Goal: Task Accomplishment & Management: Complete application form

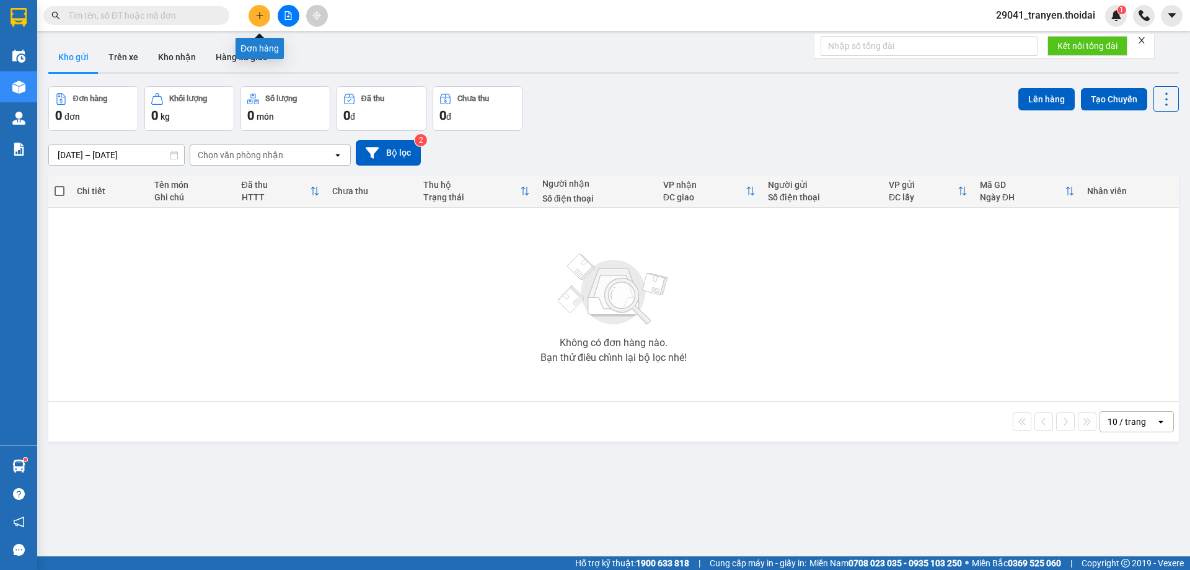
click at [255, 17] on icon "plus" at bounding box center [259, 15] width 9 height 9
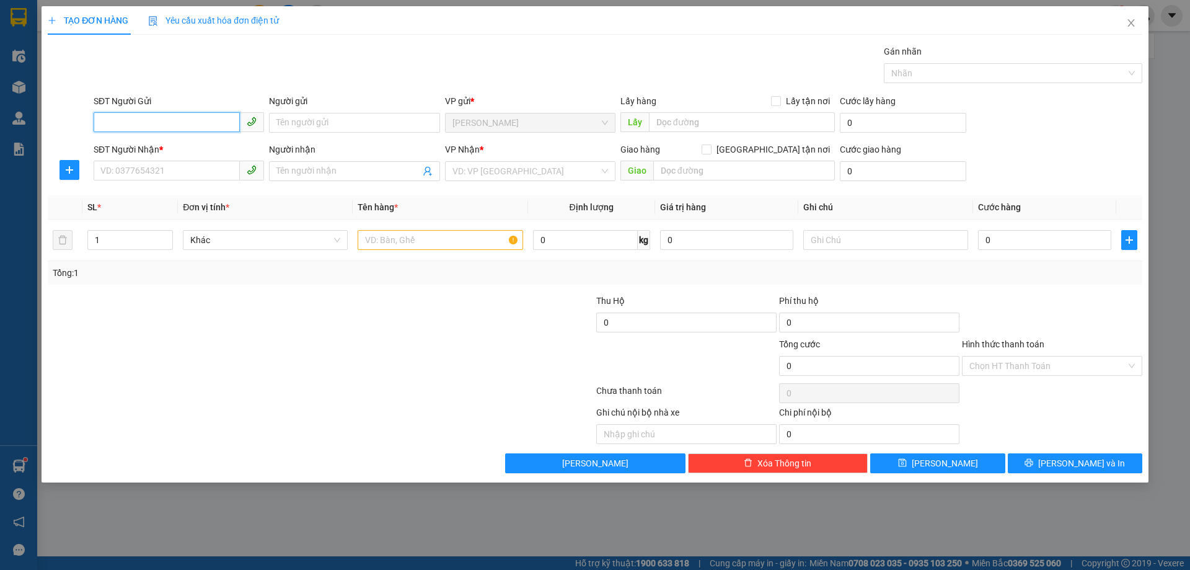
click at [143, 126] on input "SĐT Người Gửi" at bounding box center [167, 122] width 146 height 20
type input "0869863286"
click at [355, 116] on input "Người gửi" at bounding box center [354, 123] width 170 height 20
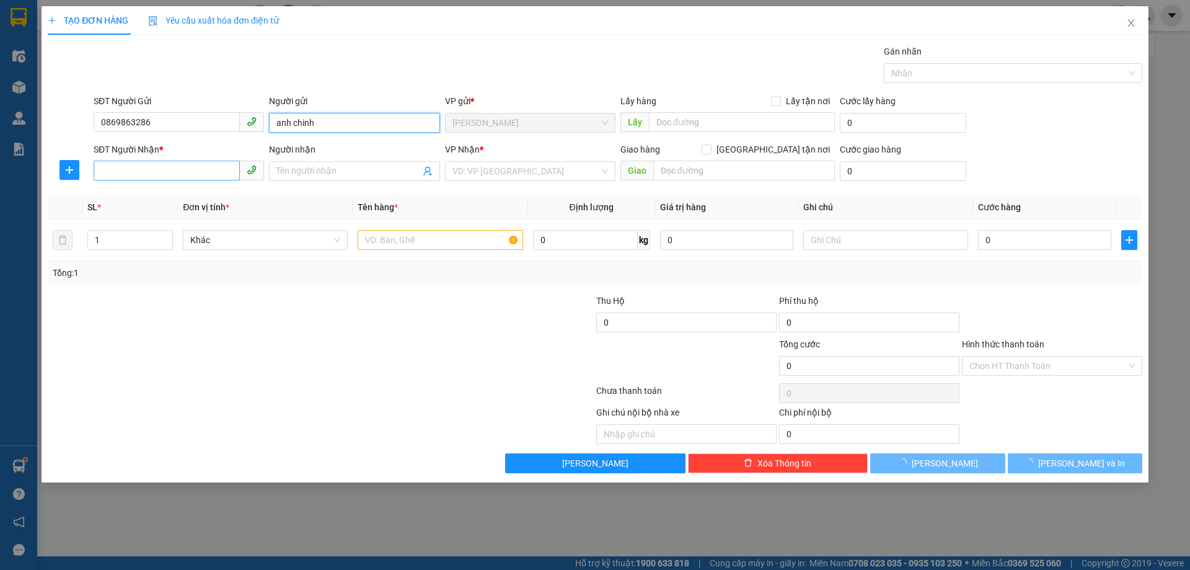
type input "anh chinh"
click at [171, 164] on input "SĐT Người Nhận *" at bounding box center [167, 171] width 146 height 20
type input "0"
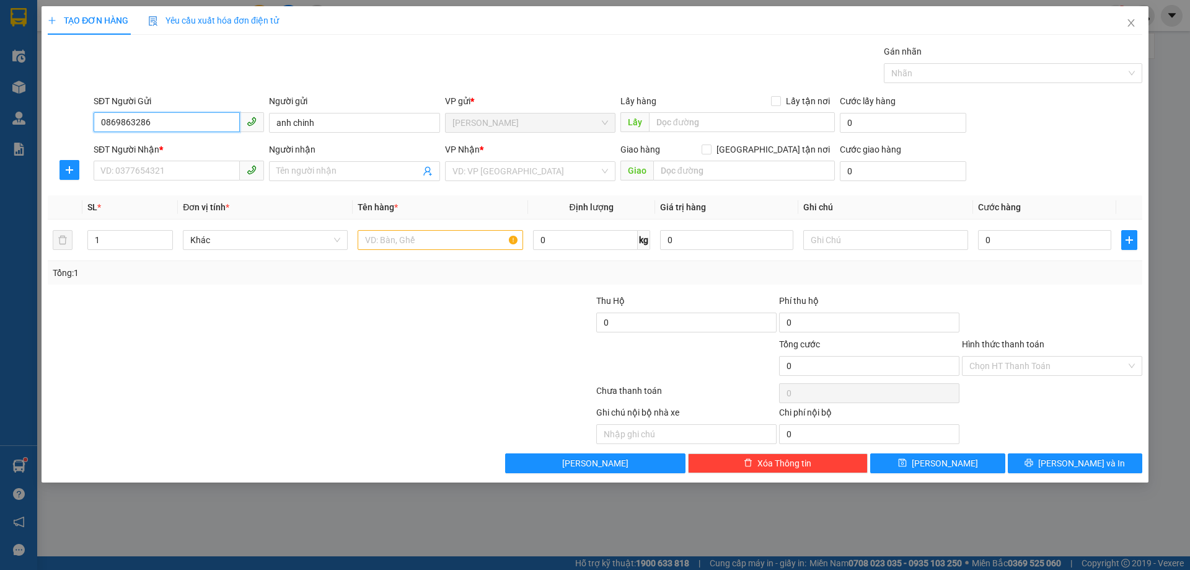
drag, startPoint x: 172, startPoint y: 115, endPoint x: 76, endPoint y: 117, distance: 96.1
click at [76, 117] on div "SĐT Người Gửi 0869863286 0869863286 Người gửi anh chinh VP gửi * Lý Nhân Lấy hà…" at bounding box center [594, 115] width 1097 height 43
drag, startPoint x: 154, startPoint y: 153, endPoint x: 124, endPoint y: 171, distance: 35.6
paste input "0869863286"
type input "0869863286"
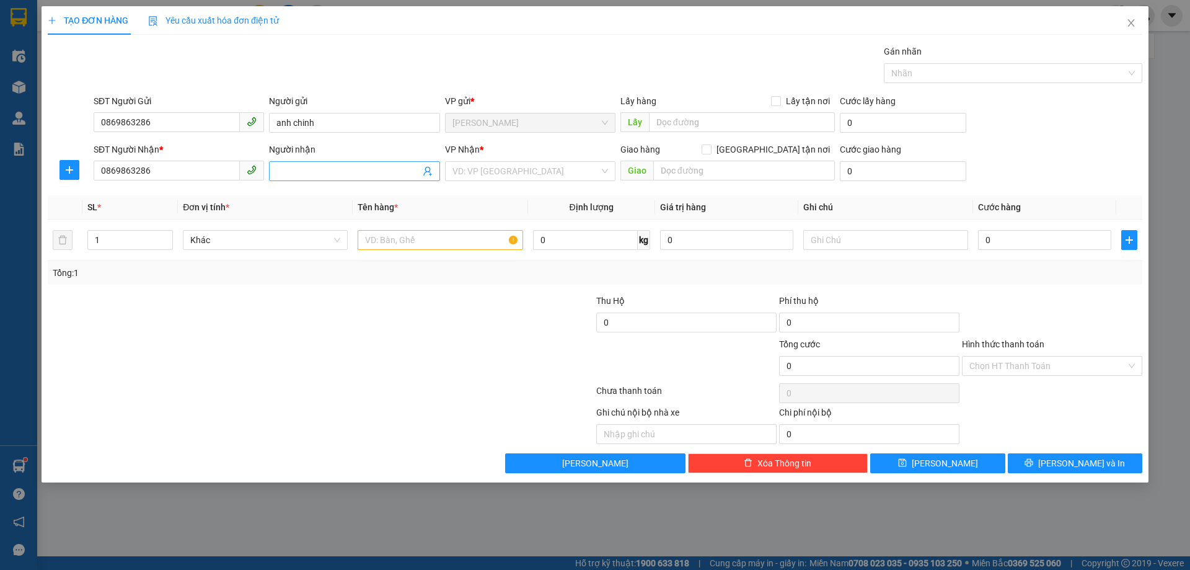
click at [323, 168] on input "Người nhận" at bounding box center [347, 171] width 143 height 14
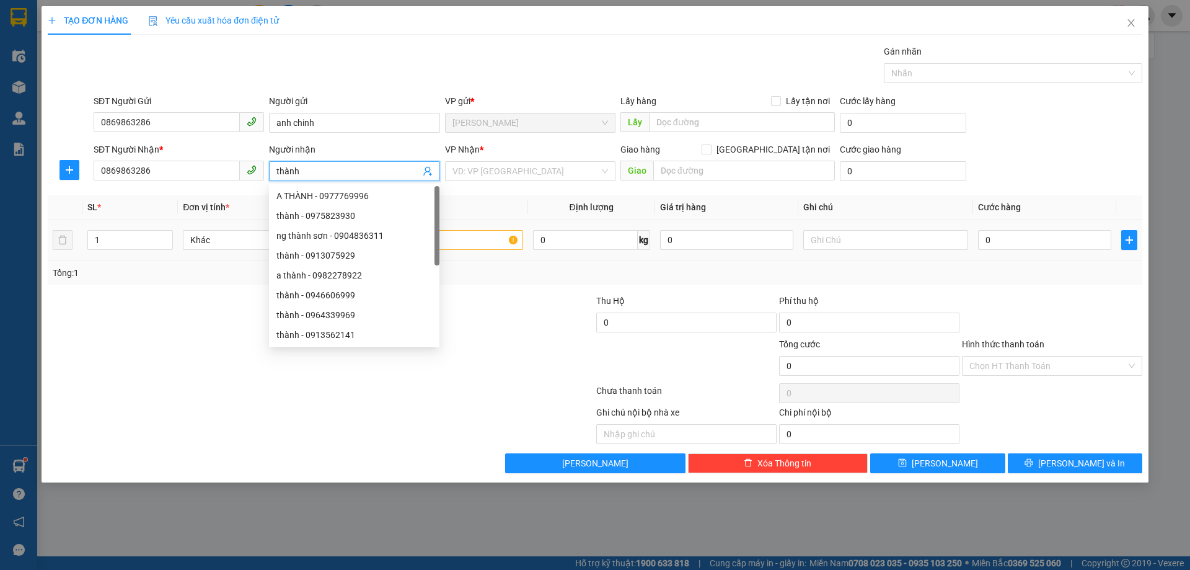
type input "thành"
click at [1004, 251] on div "0" at bounding box center [1044, 240] width 133 height 25
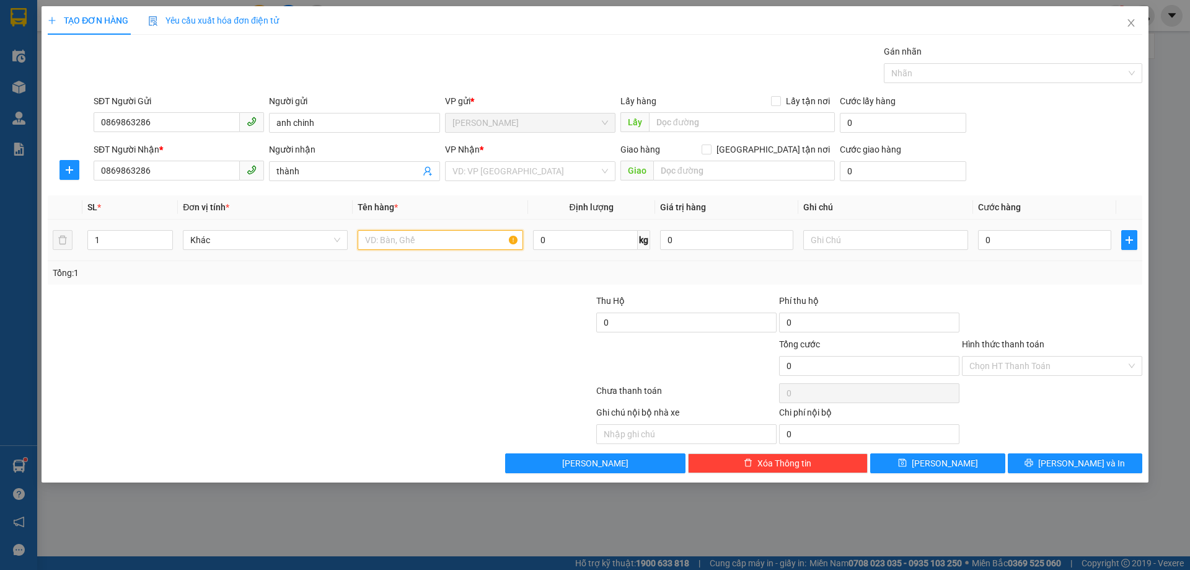
click at [456, 248] on input "text" at bounding box center [440, 240] width 165 height 20
type input "bìa"
click at [1056, 240] on input "0" at bounding box center [1044, 240] width 133 height 20
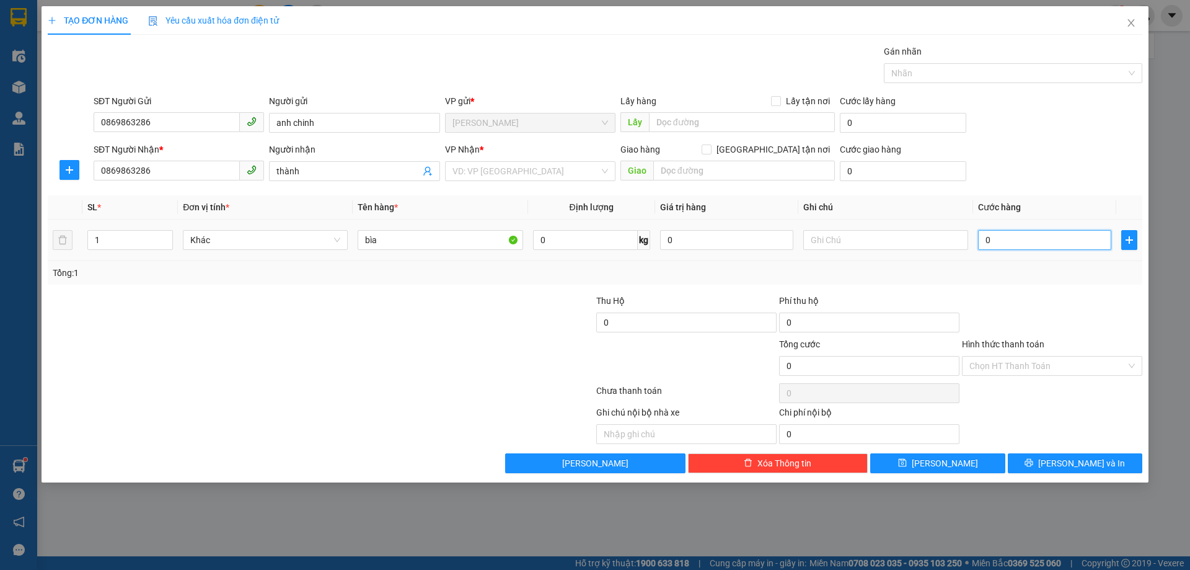
click at [993, 237] on input "0" at bounding box center [1044, 240] width 133 height 20
click at [984, 237] on input "0" at bounding box center [1044, 240] width 133 height 20
click at [546, 169] on input "search" at bounding box center [526, 171] width 147 height 19
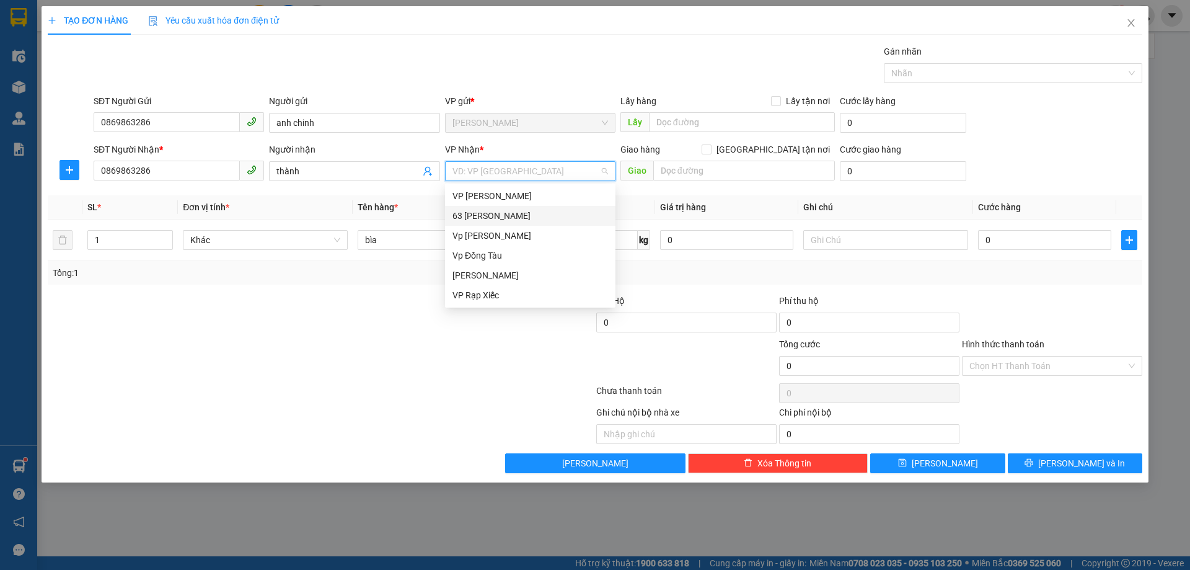
click at [552, 211] on div "63 [PERSON_NAME]" at bounding box center [531, 216] width 156 height 14
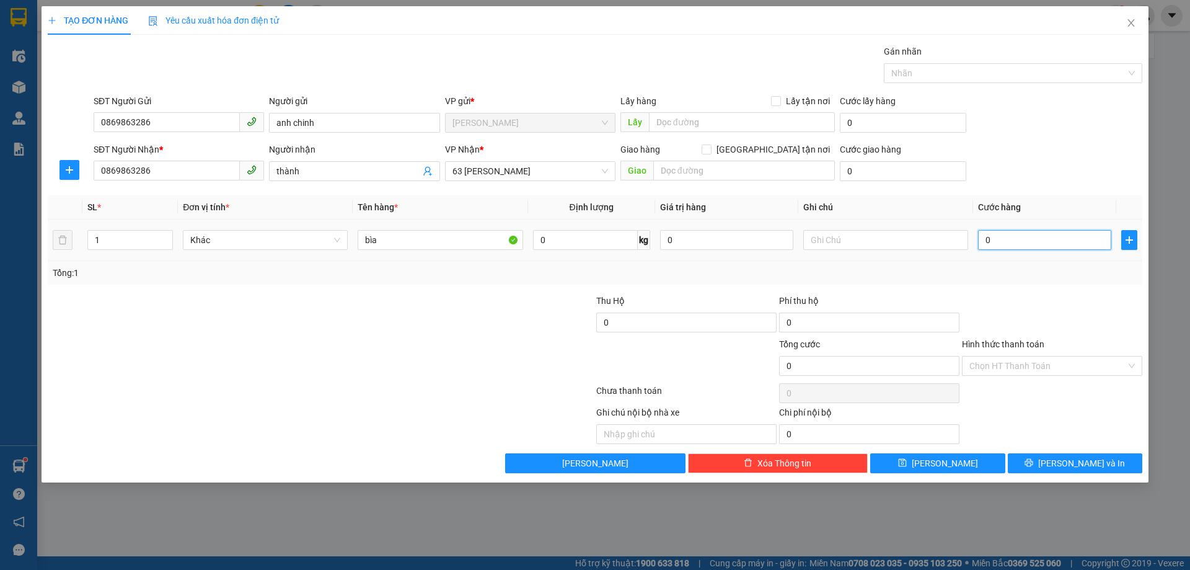
click at [1009, 241] on input "0" at bounding box center [1044, 240] width 133 height 20
click at [998, 243] on input "0" at bounding box center [1044, 240] width 133 height 20
click at [987, 242] on input "0" at bounding box center [1044, 240] width 133 height 20
type input "40"
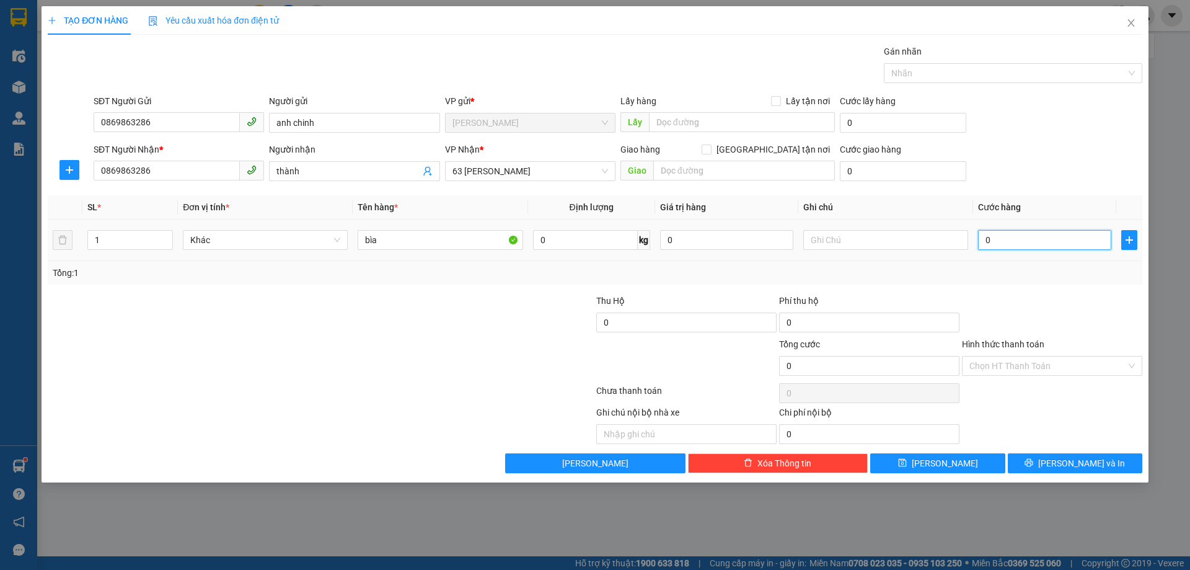
type input "40"
type input "400"
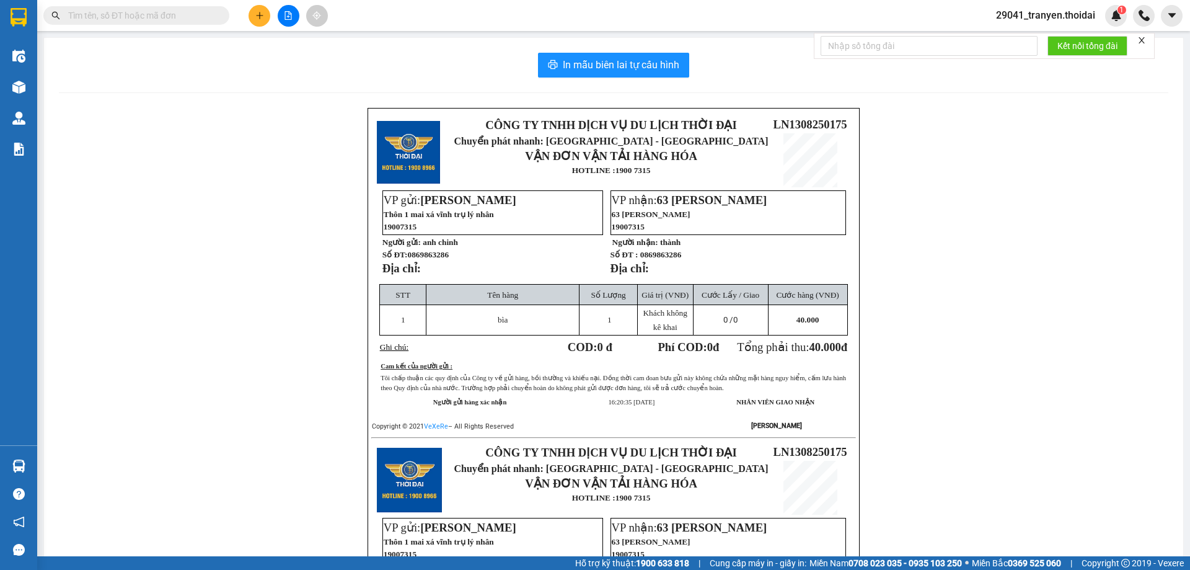
click at [844, 157] on p at bounding box center [810, 160] width 80 height 54
click at [947, 149] on div "CÔNG TY TNHH DỊCH VỤ DU LỊCH THỜI ĐẠI Chuyển phát nhanh: HÀ NỘI - HÀ NAM VẬN ĐƠ…" at bounding box center [614, 451] width 1110 height 686
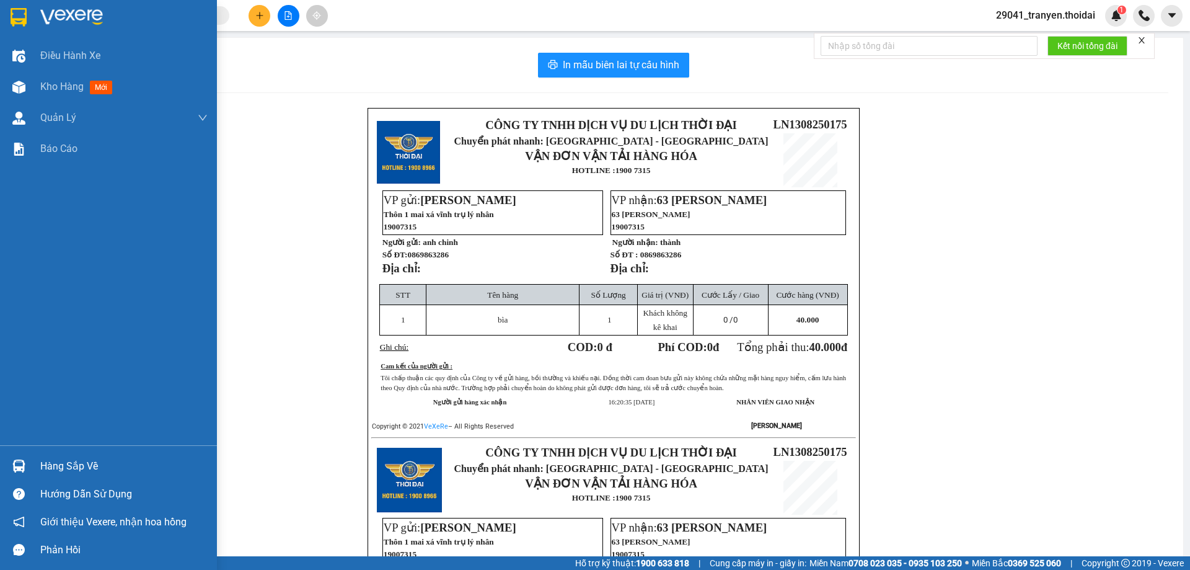
click at [24, 22] on img at bounding box center [19, 17] width 16 height 19
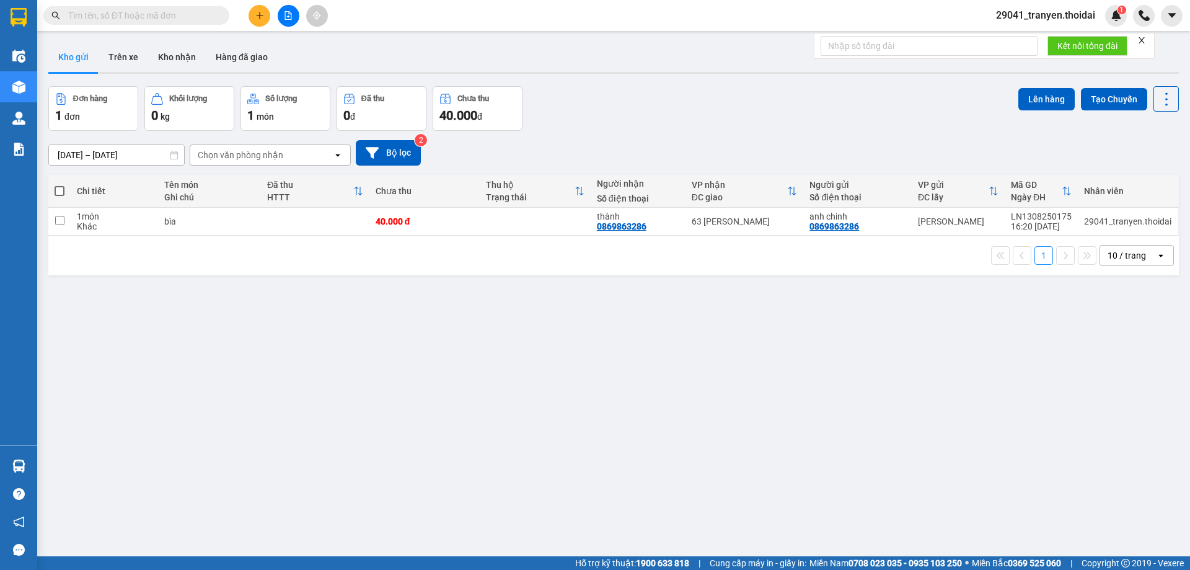
click at [521, 272] on div "1 10 / trang open" at bounding box center [613, 256] width 1131 height 40
drag, startPoint x: 772, startPoint y: 146, endPoint x: 755, endPoint y: 165, distance: 25.5
click at [767, 153] on div "[DATE] – [DATE] Press the down arrow key to interact with the calendar and sele…" at bounding box center [613, 152] width 1131 height 25
click at [633, 100] on div "Đơn hàng 1 đơn Khối lượng 0 kg Số lượng 1 món Đã thu 0 đ Chưa thu 40.000 đ Lên …" at bounding box center [613, 108] width 1131 height 45
click at [604, 86] on div "Đơn hàng 1 đơn Khối lượng 0 kg Số lượng 1 món Đã thu 0 đ Chưa thu 40.000 đ Lên …" at bounding box center [613, 108] width 1131 height 45
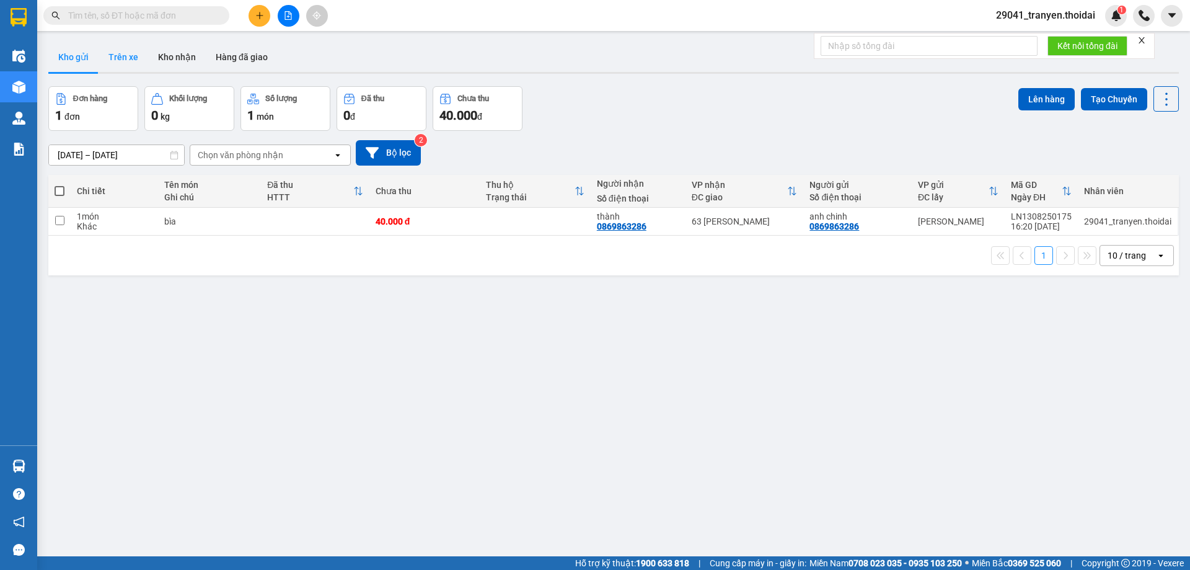
click at [117, 59] on button "Trên xe" at bounding box center [124, 57] width 50 height 30
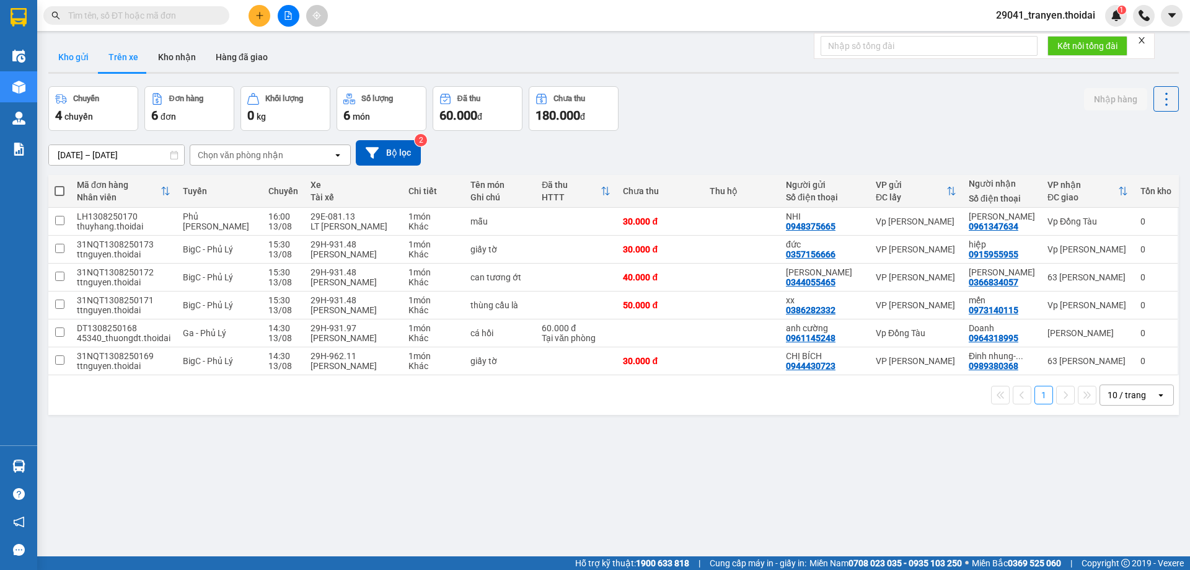
click at [67, 54] on button "Kho gửi" at bounding box center [73, 57] width 50 height 30
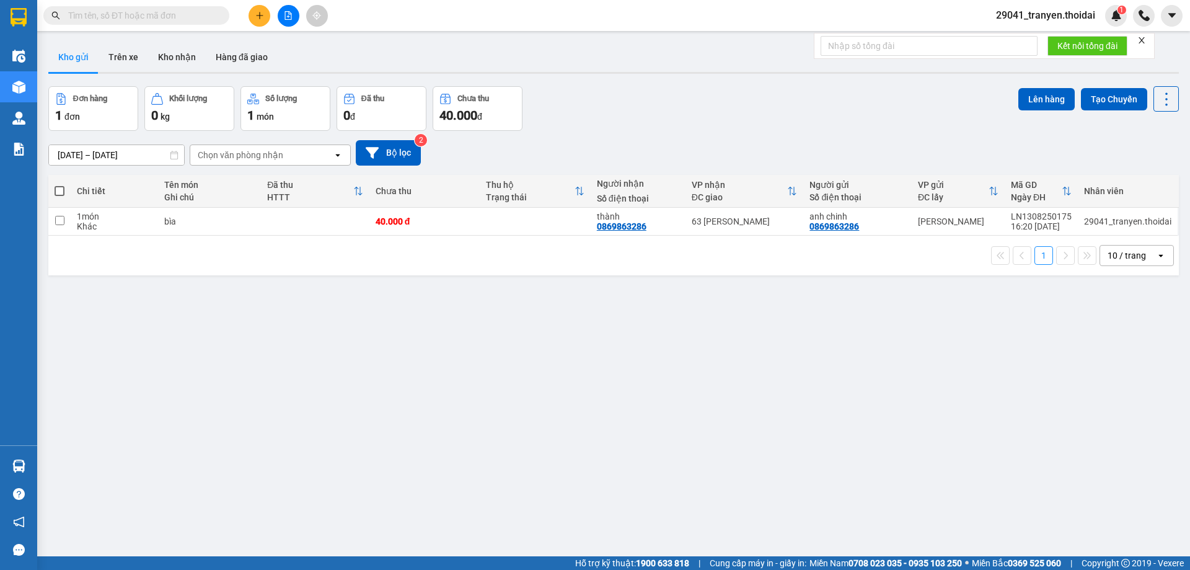
click at [760, 149] on div "[DATE] – [DATE] Press the down arrow key to interact with the calendar and sele…" at bounding box center [613, 152] width 1131 height 25
click at [82, 228] on div "Khác" at bounding box center [114, 226] width 75 height 10
checkbox input "true"
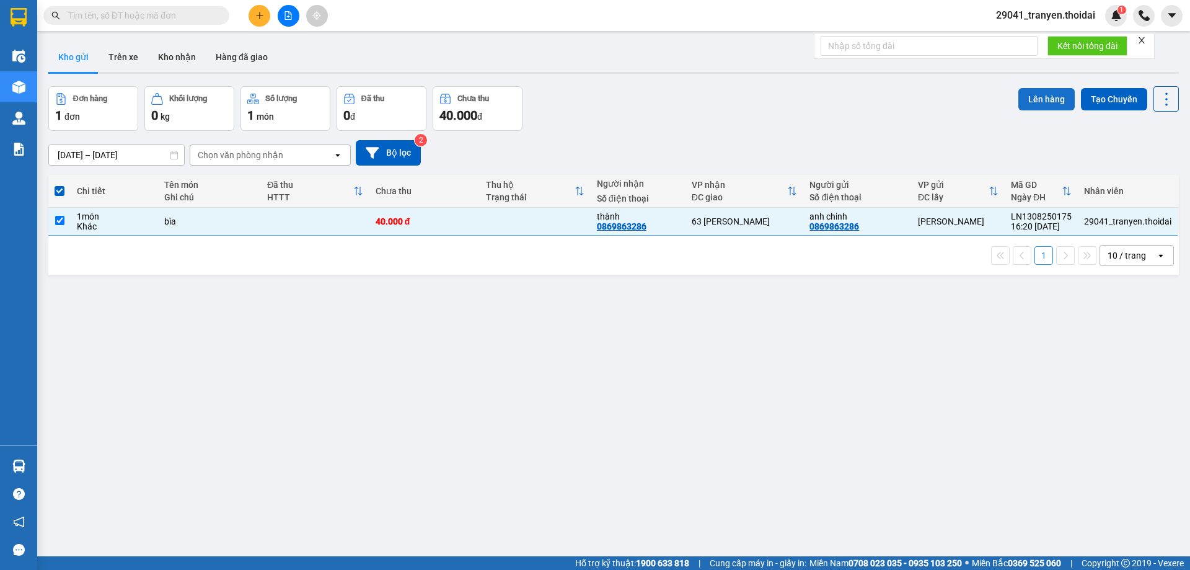
click at [1044, 99] on button "Lên hàng" at bounding box center [1047, 99] width 56 height 22
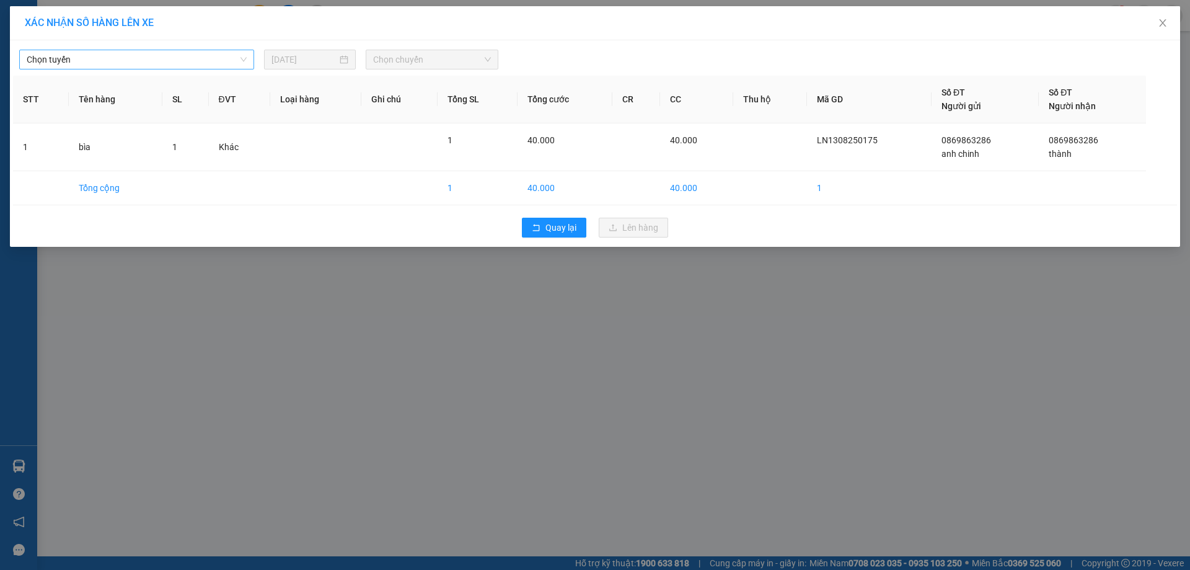
click at [154, 53] on span "Chọn tuyến" at bounding box center [137, 59] width 220 height 19
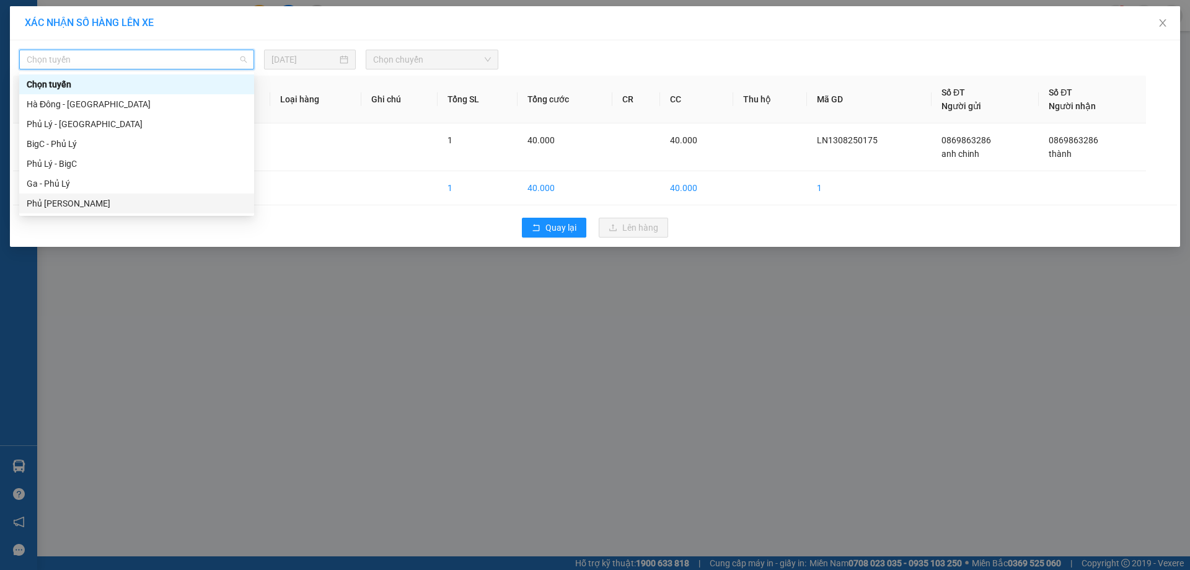
click at [90, 202] on div "Phủ [PERSON_NAME]" at bounding box center [137, 204] width 220 height 14
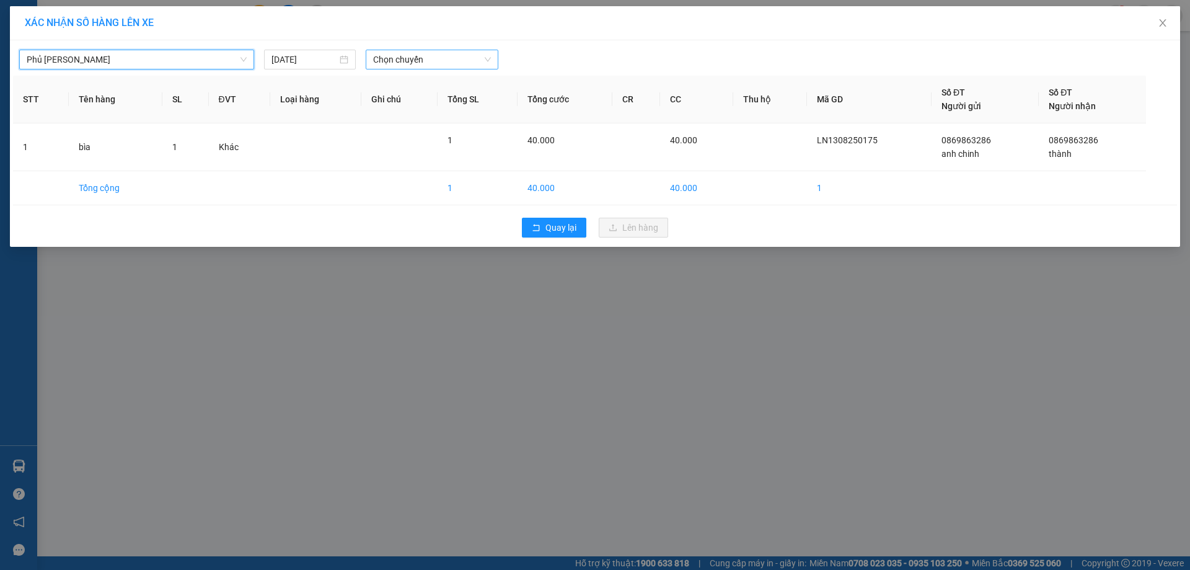
click at [415, 58] on span "Chọn chuyến" at bounding box center [432, 59] width 118 height 19
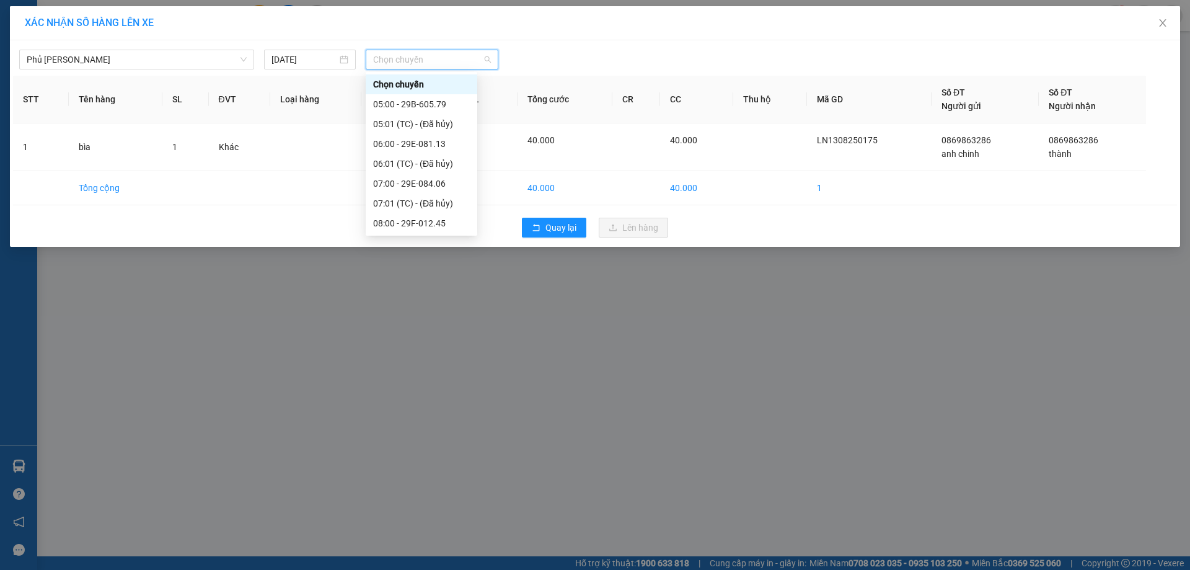
scroll to position [248, 0]
click at [443, 170] on div "17:00 - 29H-962.11" at bounding box center [421, 174] width 97 height 14
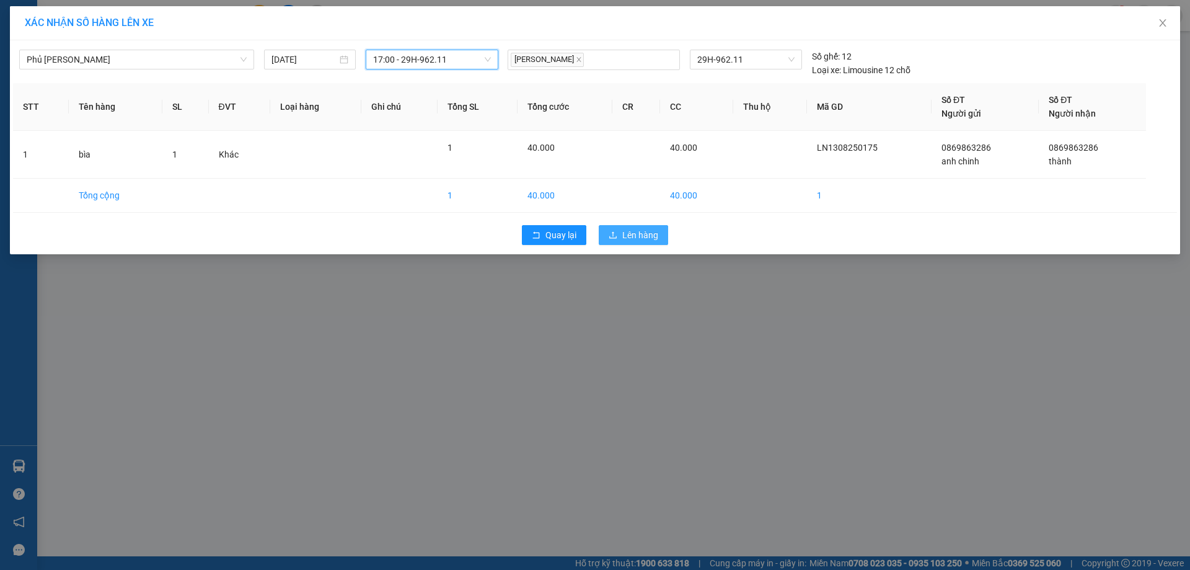
drag, startPoint x: 645, startPoint y: 232, endPoint x: 608, endPoint y: 224, distance: 38.8
click at [645, 232] on span "Lên hàng" at bounding box center [640, 235] width 36 height 14
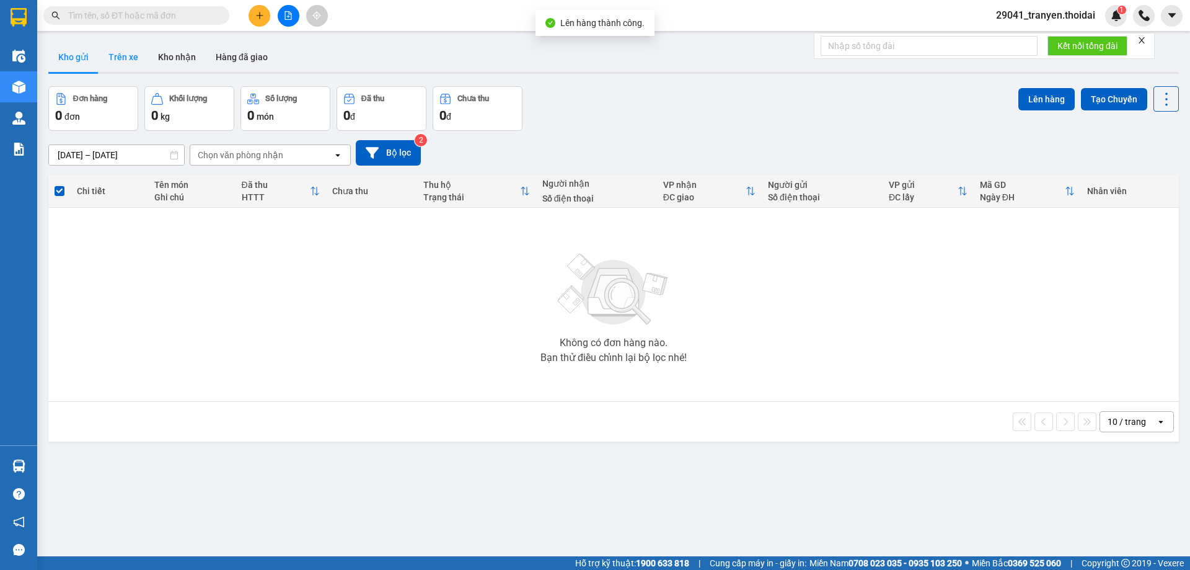
click at [118, 57] on button "Trên xe" at bounding box center [124, 57] width 50 height 30
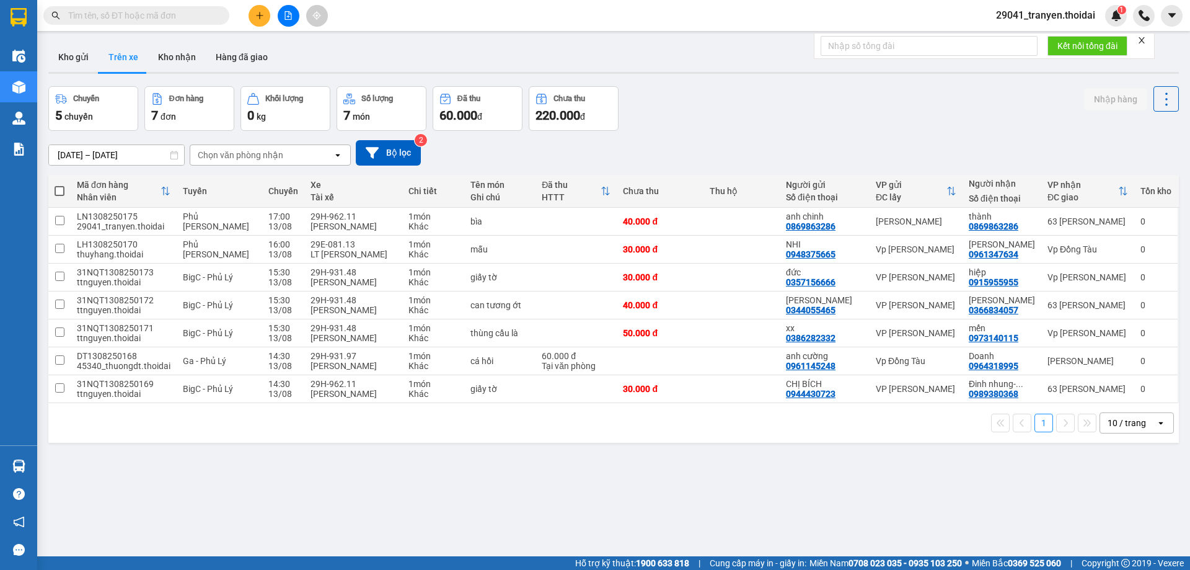
click at [727, 130] on div "Chuyến 5 chuyến Đơn hàng 7 đơn Khối lượng 0 kg Số lượng 7 món Đã thu 60.000 đ C…" at bounding box center [613, 108] width 1131 height 45
click at [259, 21] on button at bounding box center [260, 16] width 22 height 22
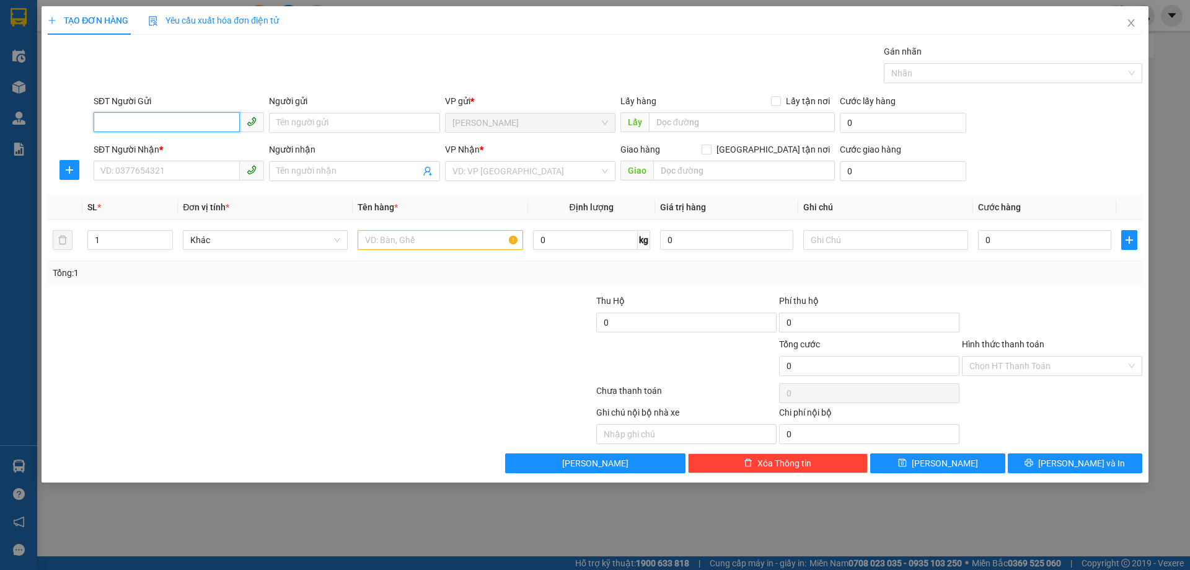
click at [154, 126] on input "SĐT Người Gửi" at bounding box center [167, 122] width 146 height 20
type input "0363903314"
click at [294, 125] on input "Người gửi" at bounding box center [354, 123] width 170 height 20
type input "chú toàn"
click at [147, 174] on input "SĐT Người Nhận *" at bounding box center [167, 171] width 146 height 20
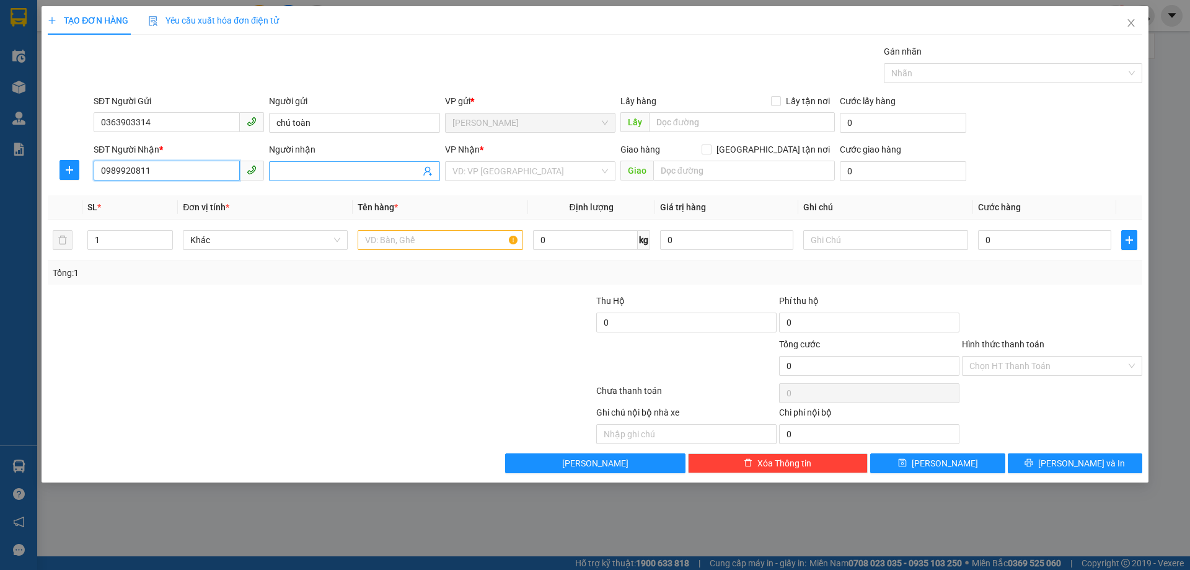
type input "0989920811"
click at [339, 170] on input "Người nhận" at bounding box center [347, 171] width 143 height 14
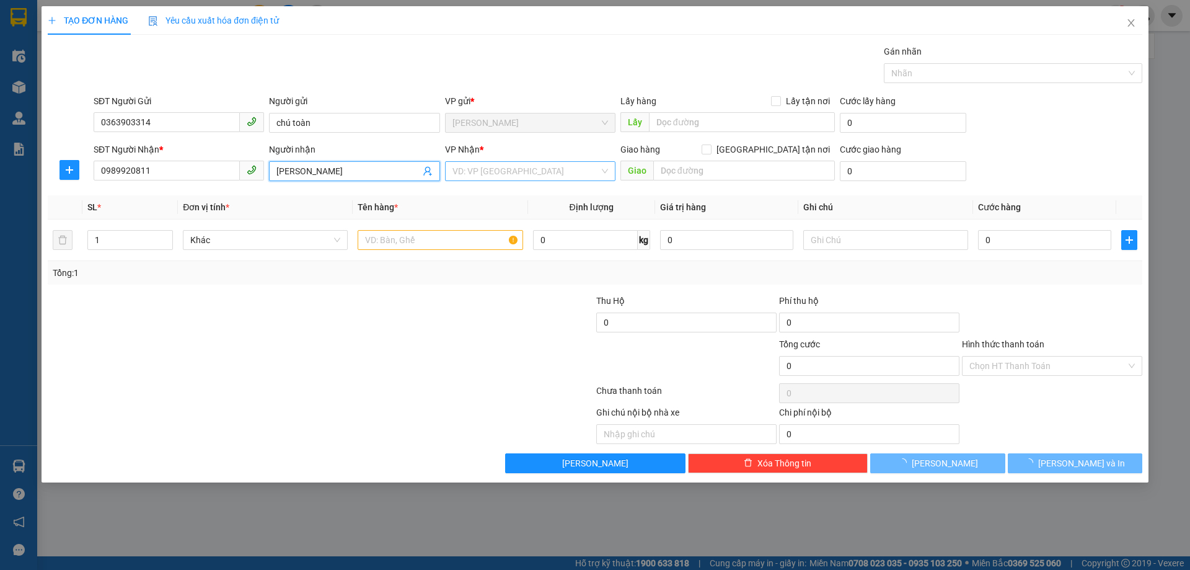
type input "[PERSON_NAME]"
click at [532, 168] on input "search" at bounding box center [526, 171] width 147 height 19
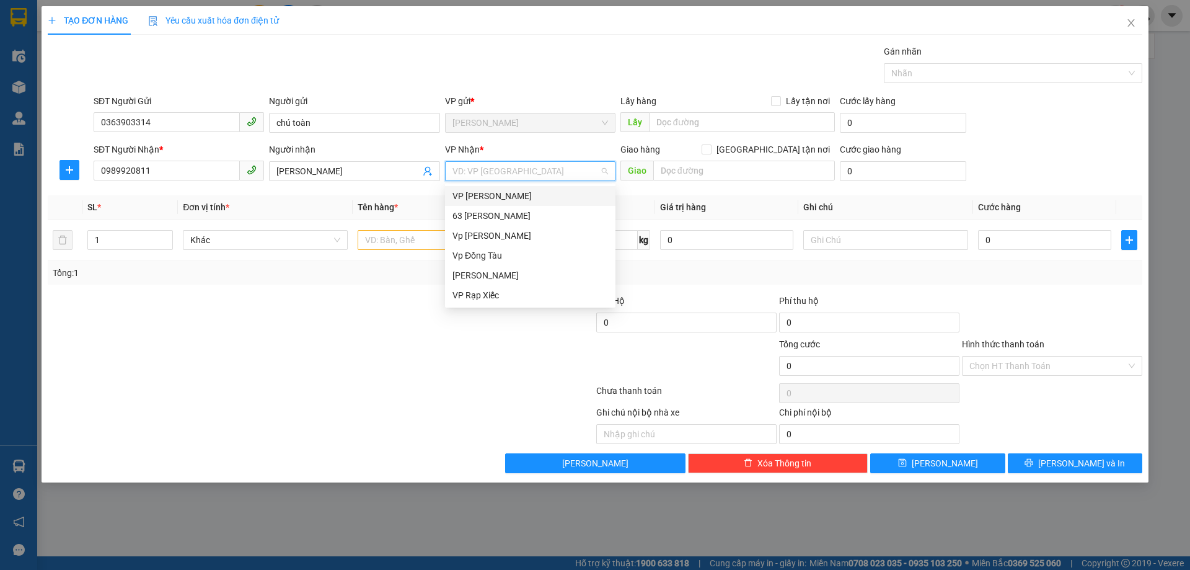
click at [530, 200] on div "VP [PERSON_NAME]" at bounding box center [531, 196] width 156 height 14
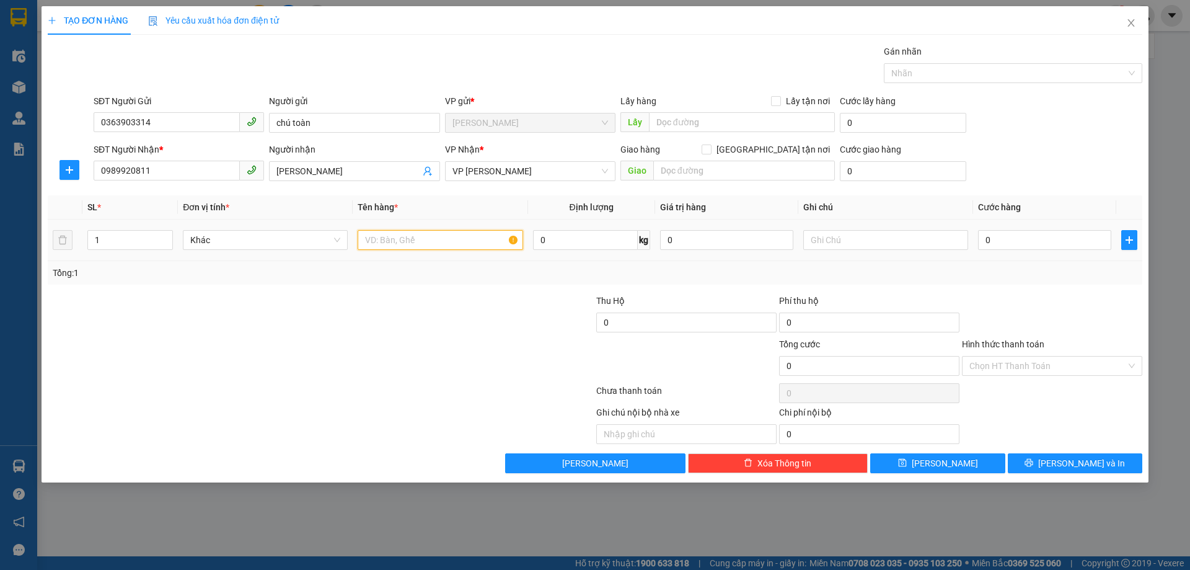
click at [436, 244] on input "text" at bounding box center [440, 240] width 165 height 20
type input "hồ sơ"
drag, startPoint x: 1071, startPoint y: 251, endPoint x: 1071, endPoint y: 244, distance: 7.4
click at [1071, 246] on div "0" at bounding box center [1044, 240] width 133 height 25
click at [1071, 244] on input "0" at bounding box center [1044, 240] width 133 height 20
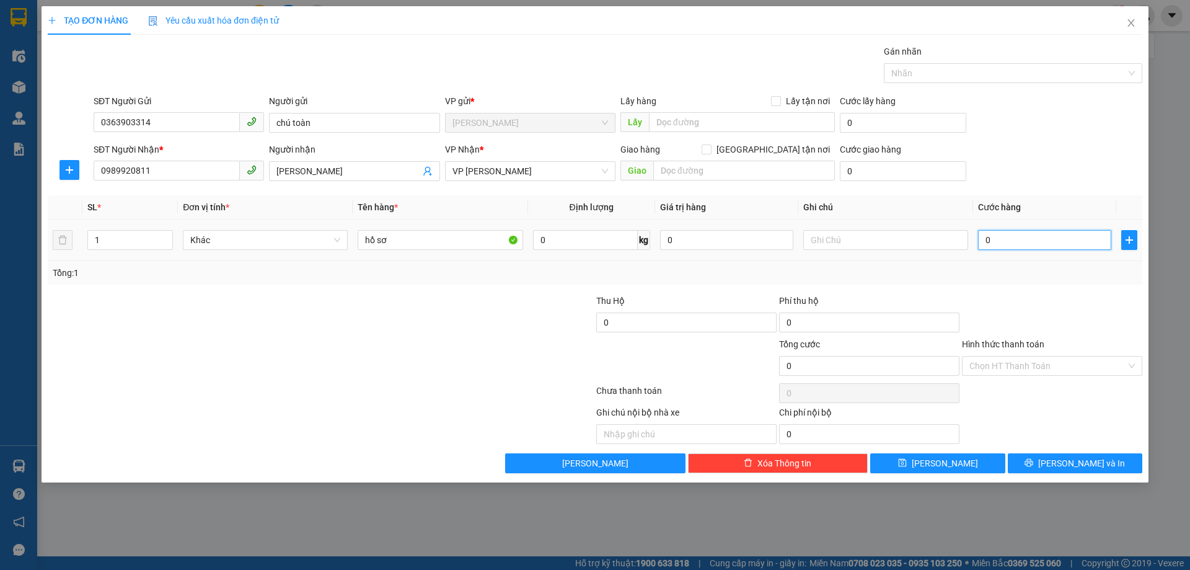
click at [999, 238] on input "0" at bounding box center [1044, 240] width 133 height 20
click at [984, 237] on input "0" at bounding box center [1044, 240] width 133 height 20
type input "30"
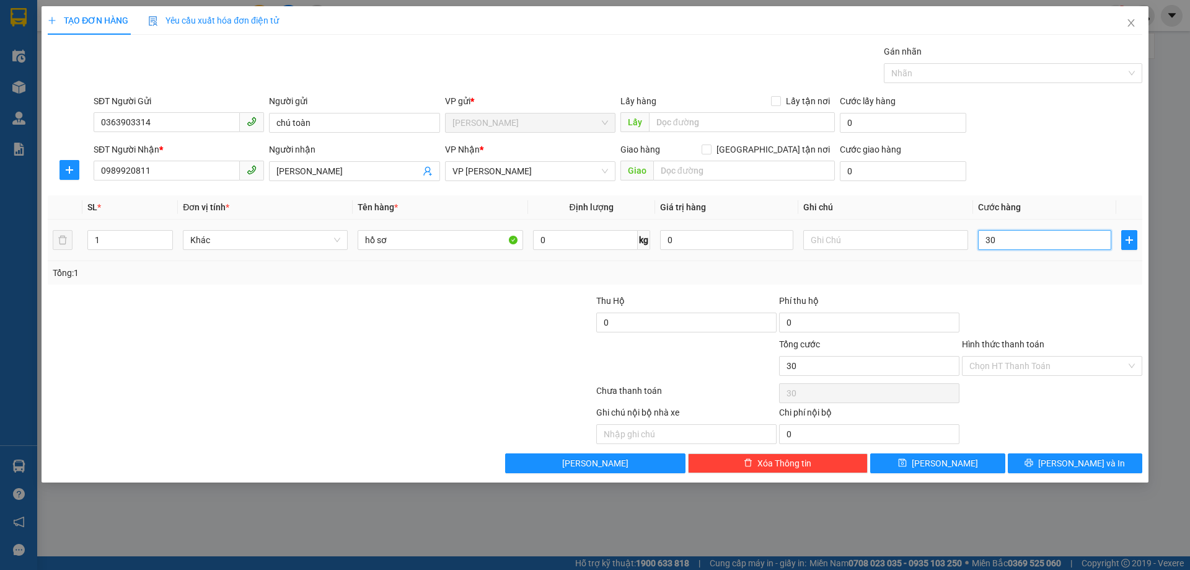
type input "300"
type input "3.000"
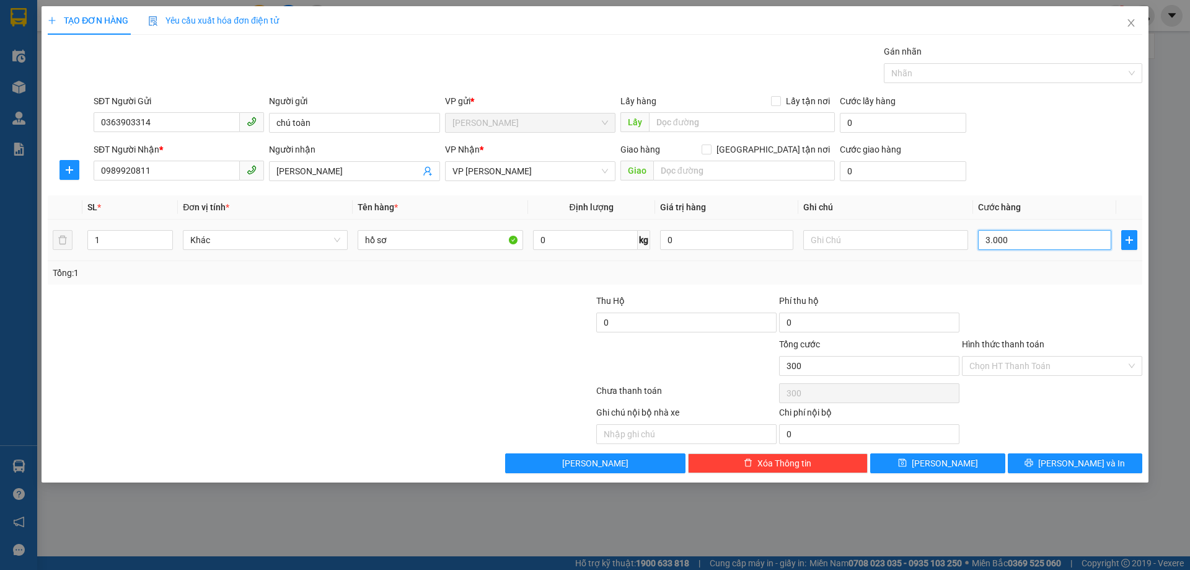
type input "3.000"
type input "30.000"
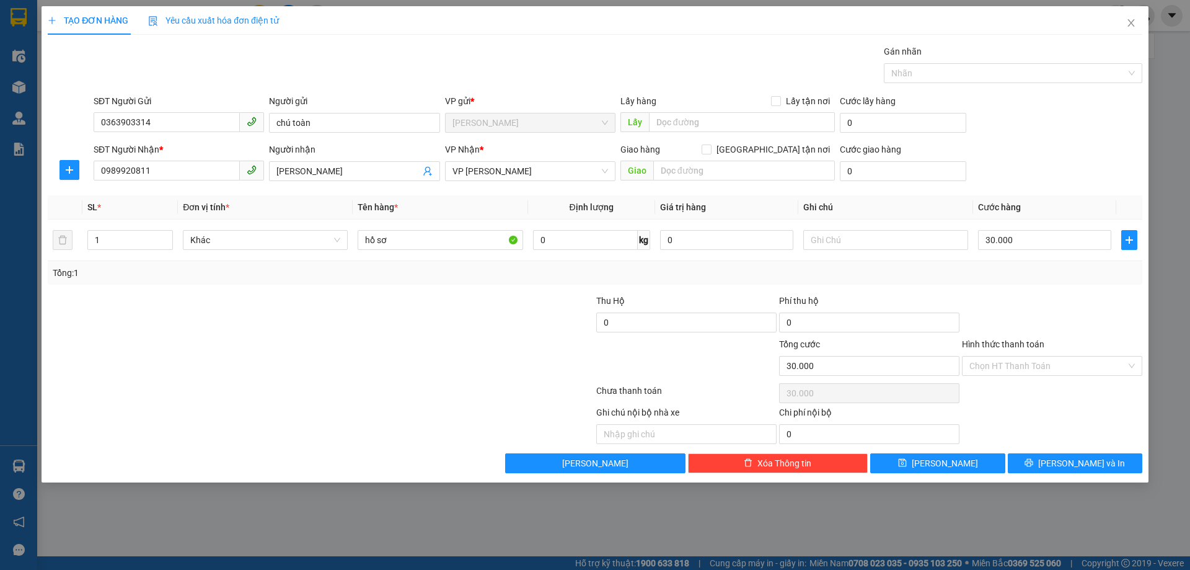
drag, startPoint x: 1108, startPoint y: 328, endPoint x: 1102, endPoint y: 334, distance: 7.9
click at [1108, 330] on div at bounding box center [1052, 315] width 183 height 43
click at [1077, 287] on div "Transit Pickup Surcharge Ids Transit Deliver Surcharge Ids Transit Deliver Surc…" at bounding box center [595, 259] width 1095 height 428
click at [1086, 316] on div at bounding box center [1052, 315] width 183 height 43
drag, startPoint x: 1057, startPoint y: 358, endPoint x: 1051, endPoint y: 374, distance: 17.3
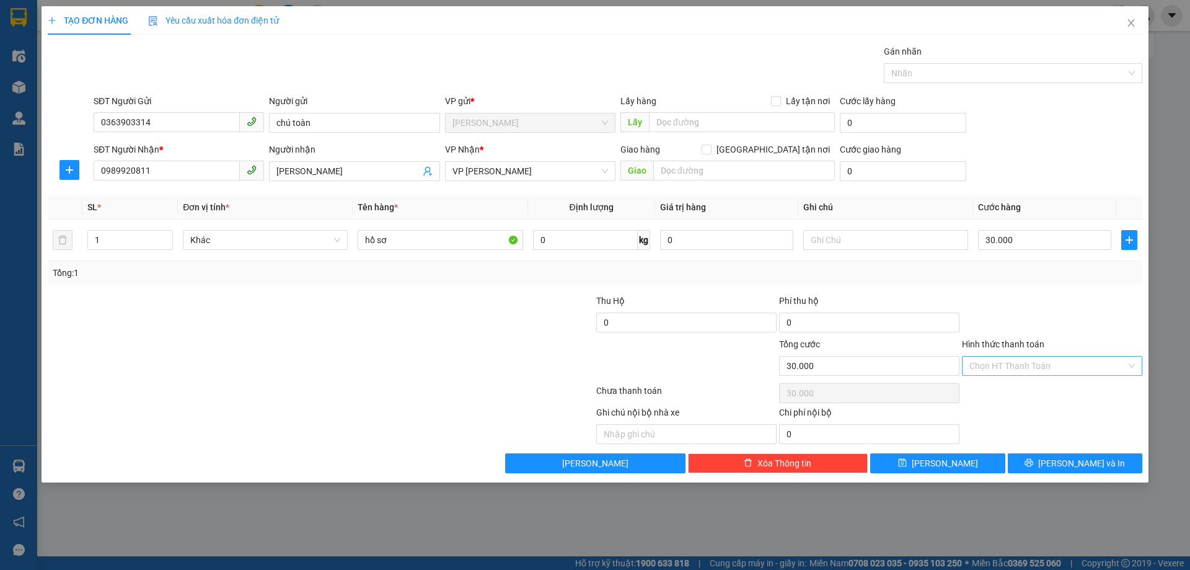
click at [1058, 358] on input "Hình thức thanh toán" at bounding box center [1048, 365] width 157 height 19
click at [1043, 389] on div "Tại văn phòng" at bounding box center [1053, 391] width 166 height 14
type input "0"
click at [1107, 317] on div at bounding box center [1052, 315] width 183 height 43
click at [1097, 459] on span "[PERSON_NAME] và In" at bounding box center [1081, 463] width 87 height 14
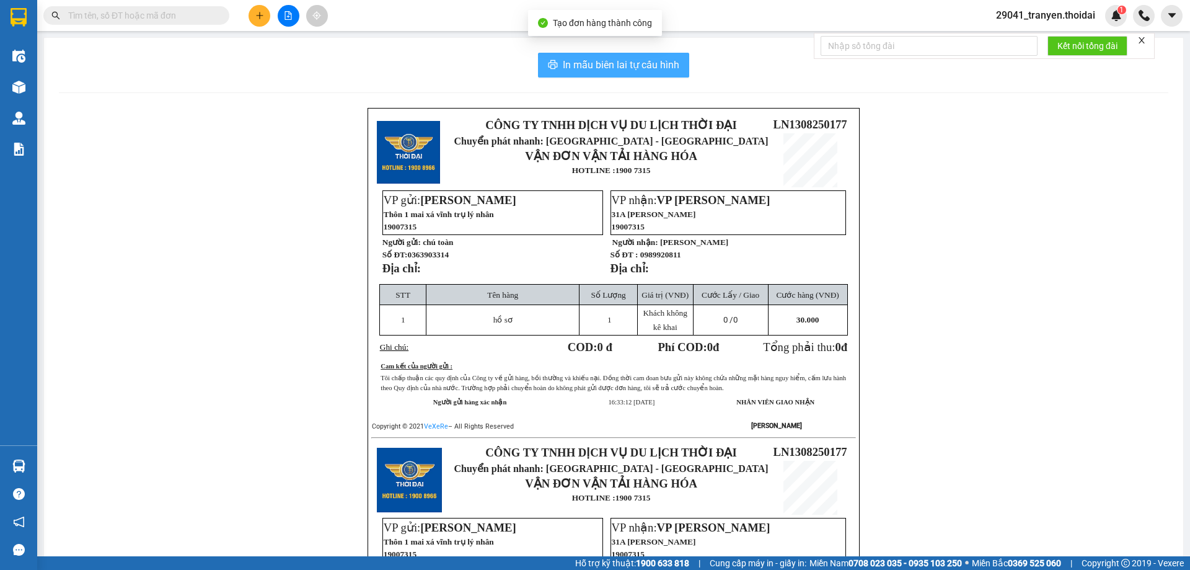
click at [607, 63] on span "In mẫu biên lai tự cấu hình" at bounding box center [621, 64] width 117 height 15
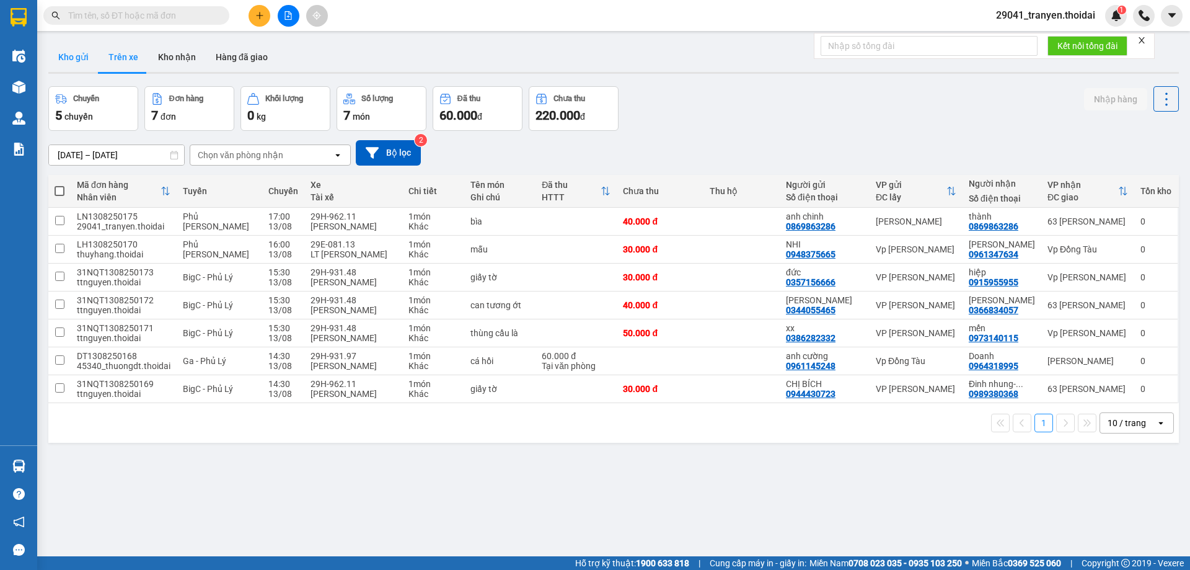
click at [73, 55] on button "Kho gửi" at bounding box center [73, 57] width 50 height 30
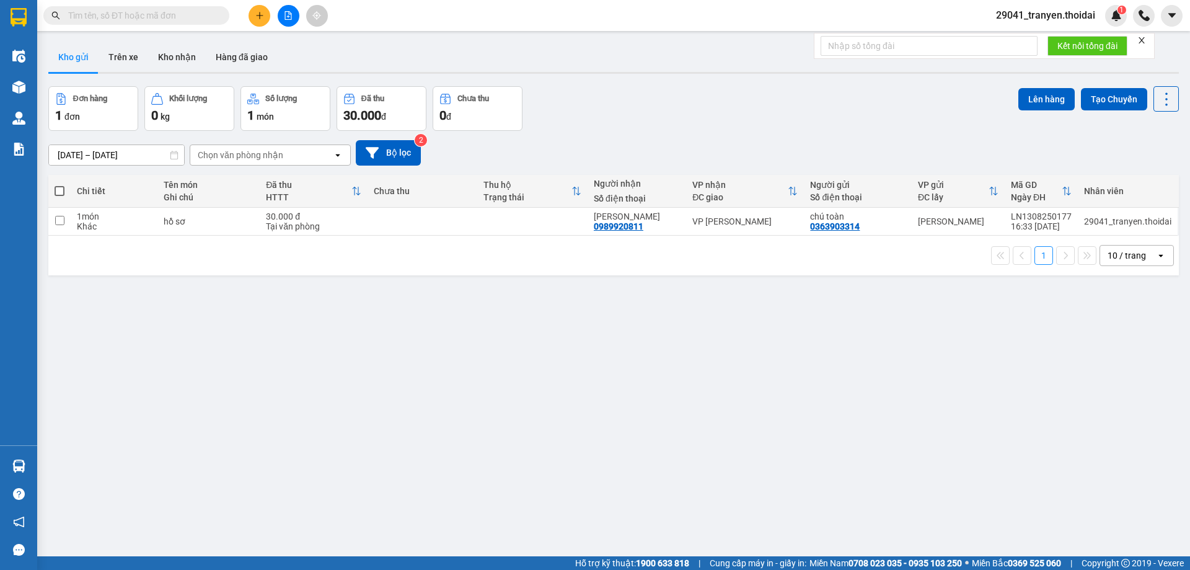
click at [671, 255] on div "1 10 / trang open" at bounding box center [613, 255] width 1121 height 21
click at [1102, 221] on icon at bounding box center [1106, 221] width 9 height 9
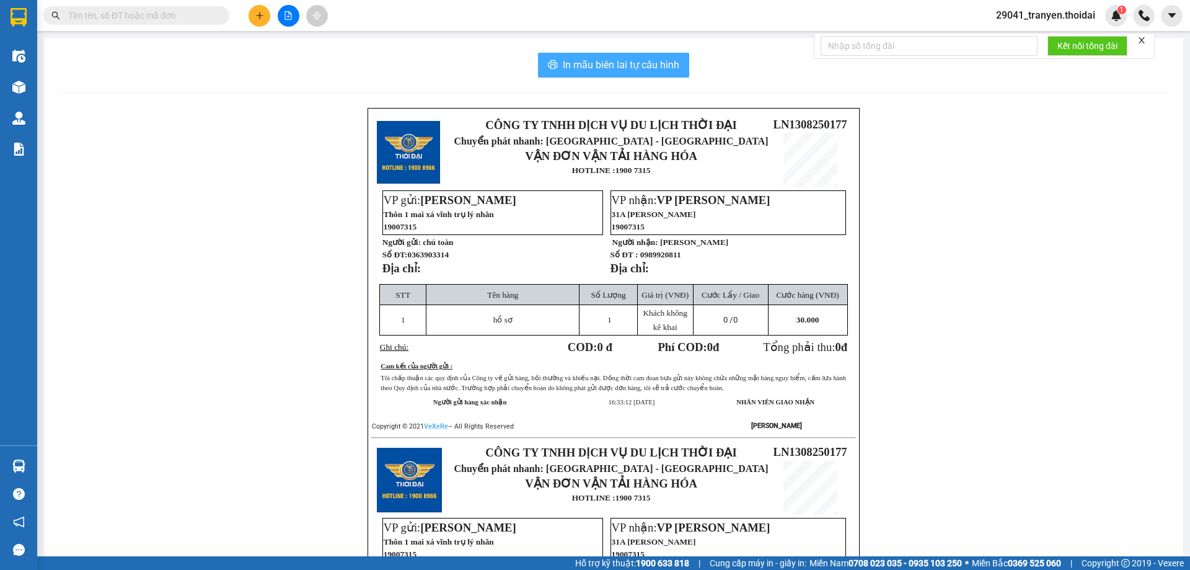
click at [637, 55] on button "In mẫu biên lai tự cấu hình" at bounding box center [613, 65] width 151 height 25
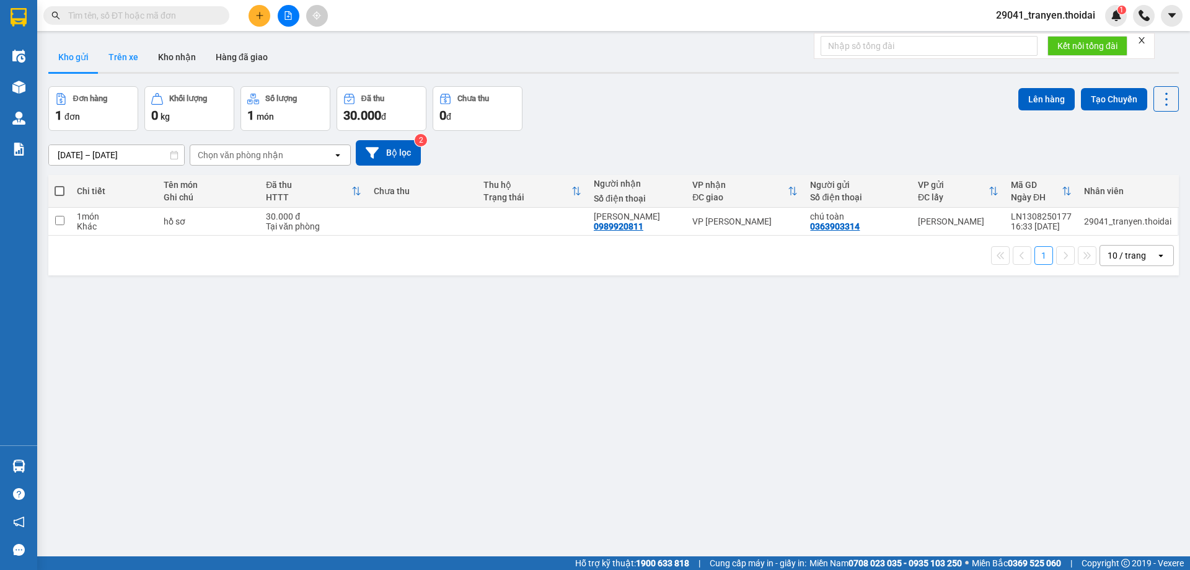
click at [125, 58] on button "Trên xe" at bounding box center [124, 57] width 50 height 30
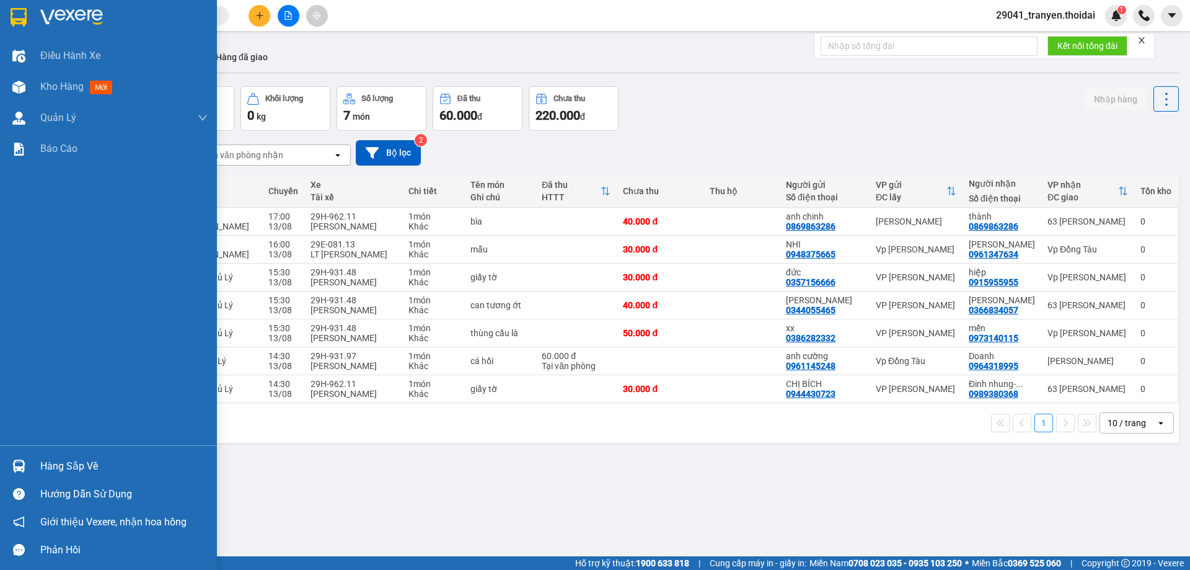
click at [23, 19] on img at bounding box center [19, 17] width 16 height 19
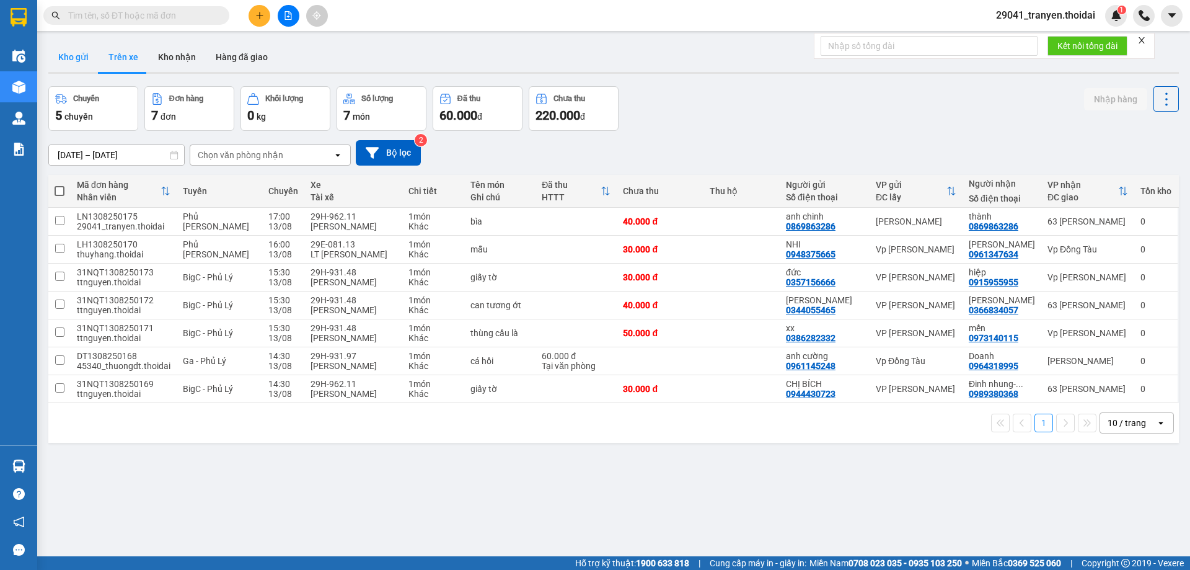
click at [73, 55] on button "Kho gửi" at bounding box center [73, 57] width 50 height 30
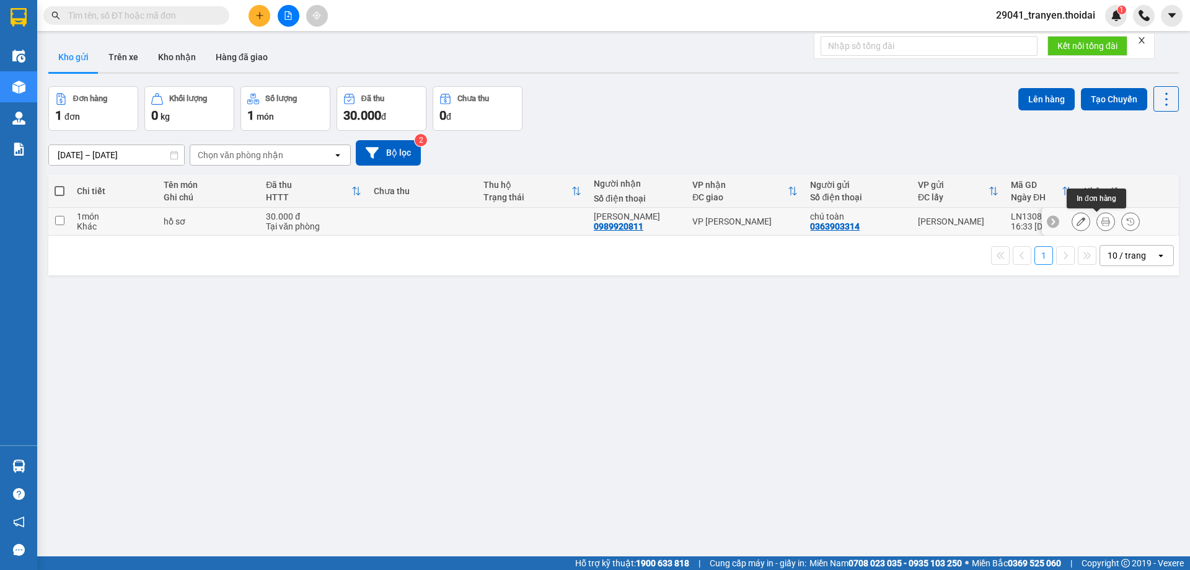
click at [1102, 218] on button at bounding box center [1105, 222] width 17 height 22
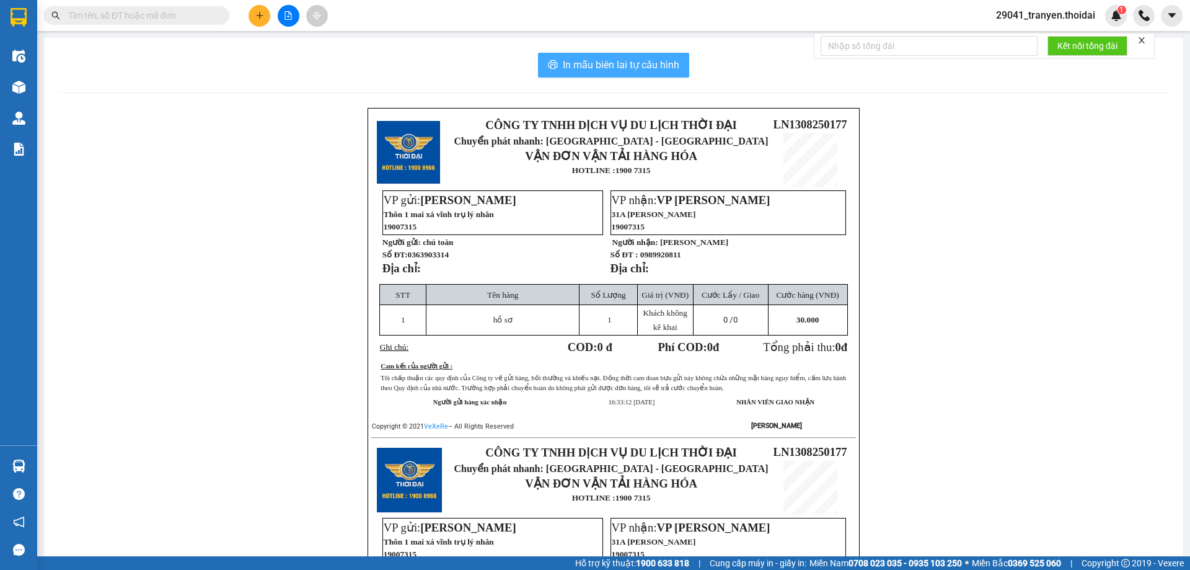
click at [658, 61] on span "In mẫu biên lai tự cấu hình" at bounding box center [621, 64] width 117 height 15
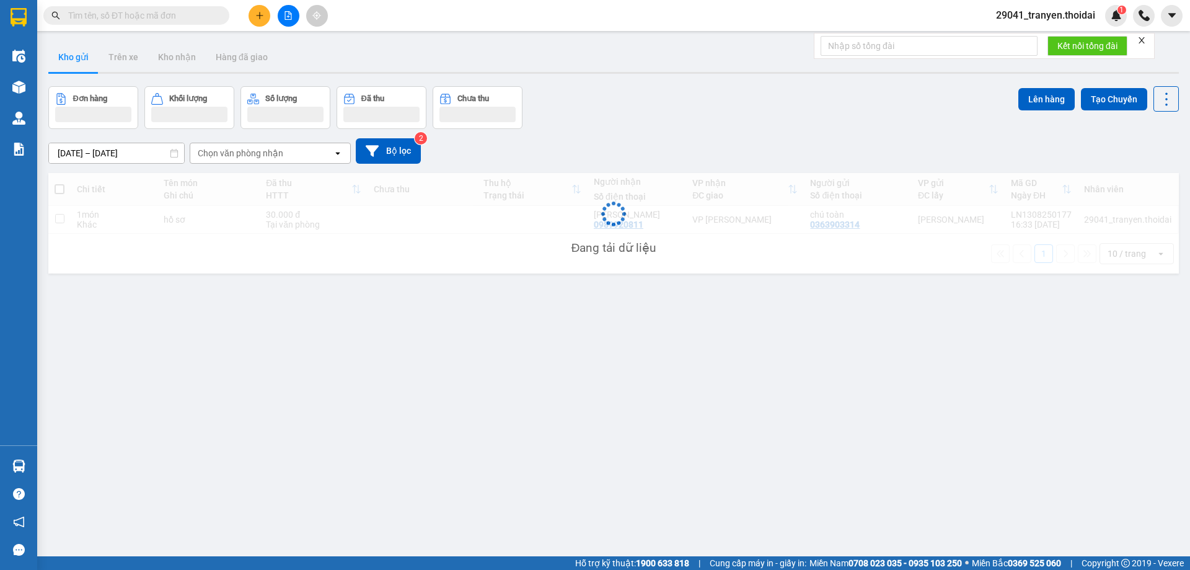
click at [1041, 283] on div "ver 1.8.138 Kho gửi Trên xe Kho nhận Hàng đã giao Đơn hàng Khối lượng Số lượng …" at bounding box center [613, 322] width 1141 height 570
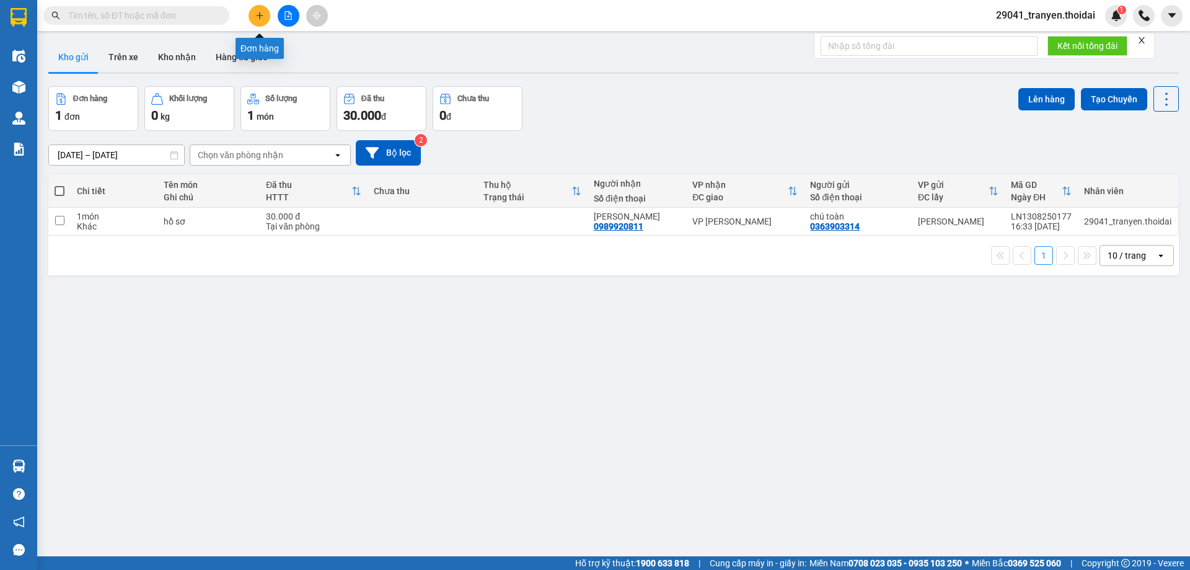
click at [257, 18] on icon "plus" at bounding box center [259, 15] width 9 height 9
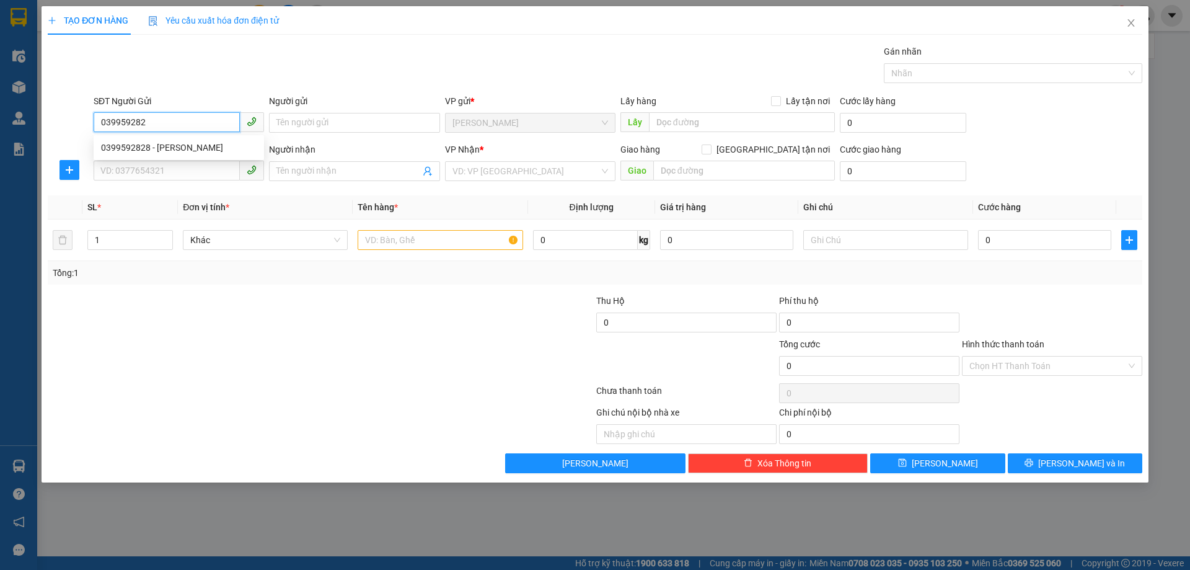
type input "0399592828"
click at [228, 142] on div "0399592828 - [PERSON_NAME]" at bounding box center [179, 148] width 156 height 14
type input "[PERSON_NAME]"
type input "0399592828"
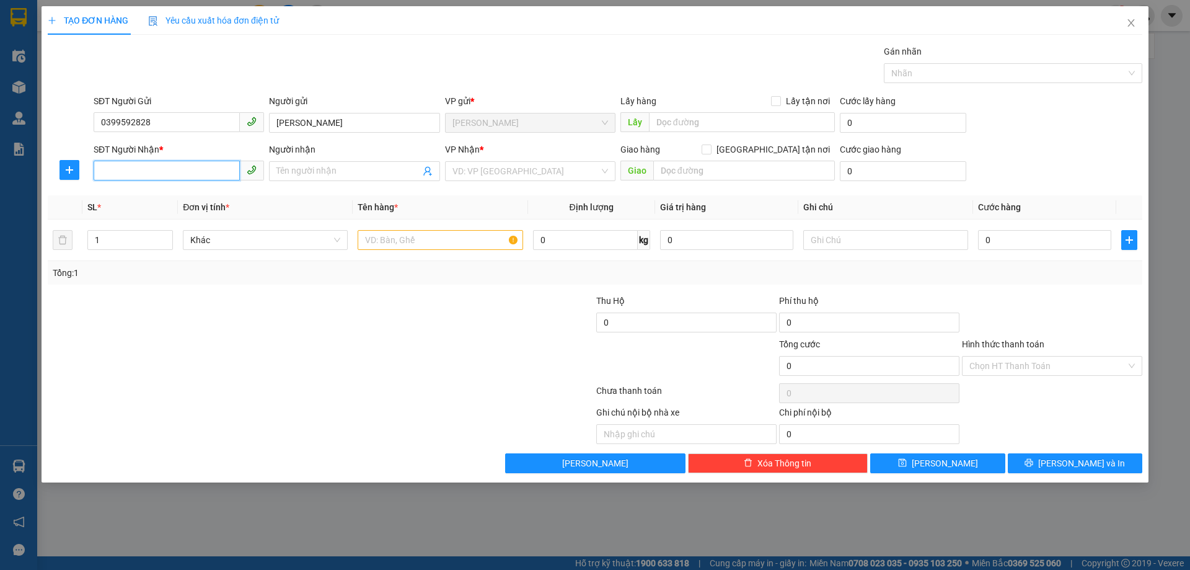
click at [159, 179] on input "SĐT Người Nhận *" at bounding box center [167, 171] width 146 height 20
click at [195, 192] on div "0975542403 - anh bách" at bounding box center [179, 196] width 156 height 14
type input "0975542403"
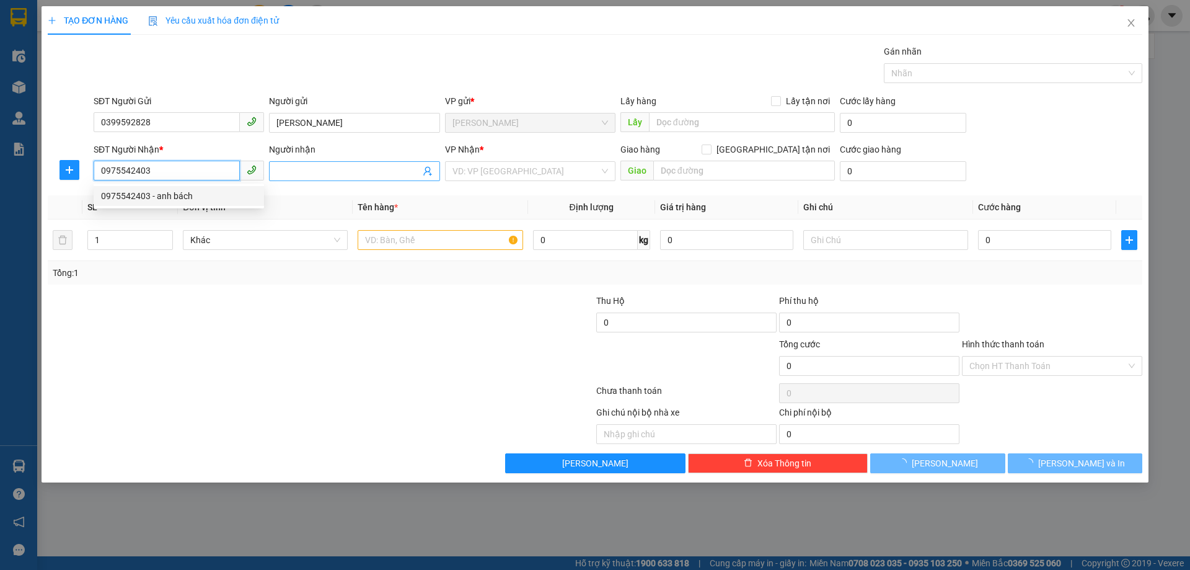
type input "anh bách"
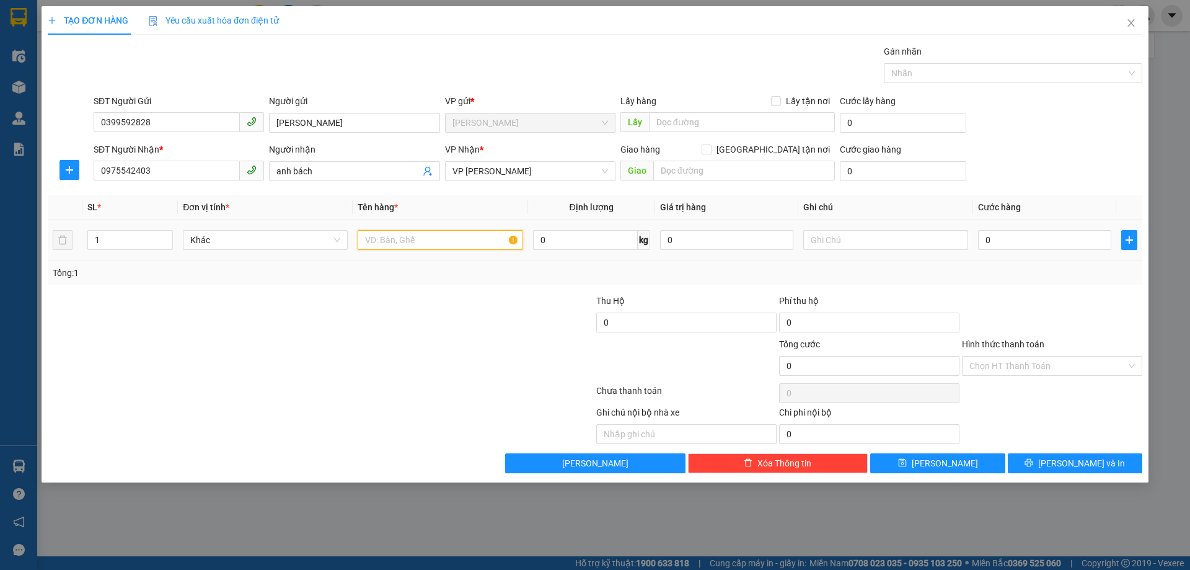
click at [470, 243] on input "text" at bounding box center [440, 240] width 165 height 20
type input "mẫu mi"
click at [998, 235] on input "0" at bounding box center [1044, 240] width 133 height 20
click at [988, 240] on input "0" at bounding box center [1044, 240] width 133 height 20
click at [984, 239] on input "0" at bounding box center [1044, 240] width 133 height 20
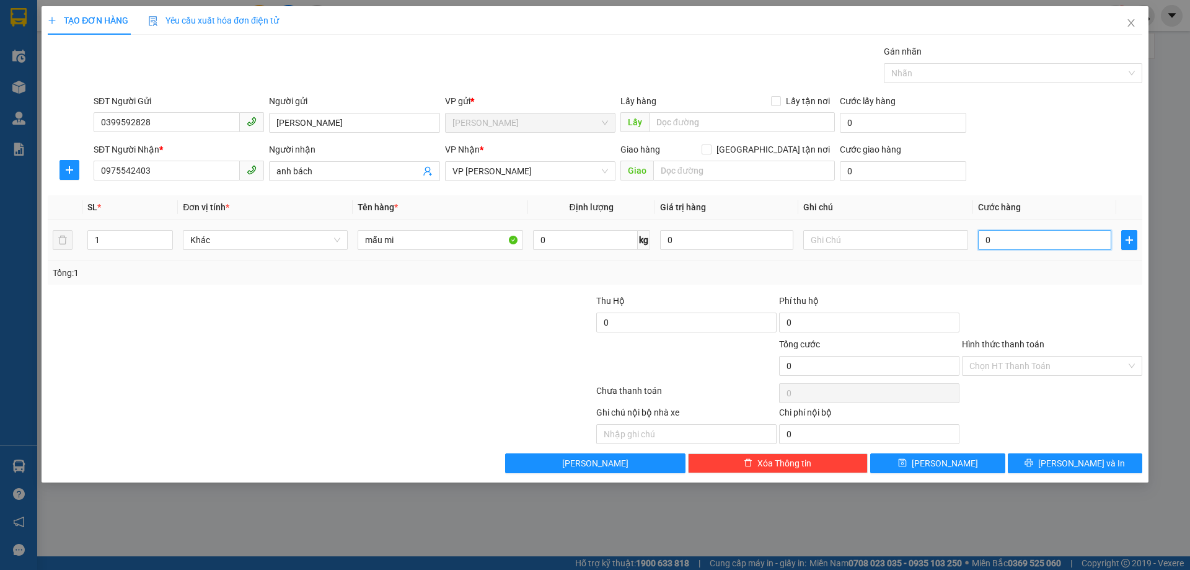
type input "30"
type input "300"
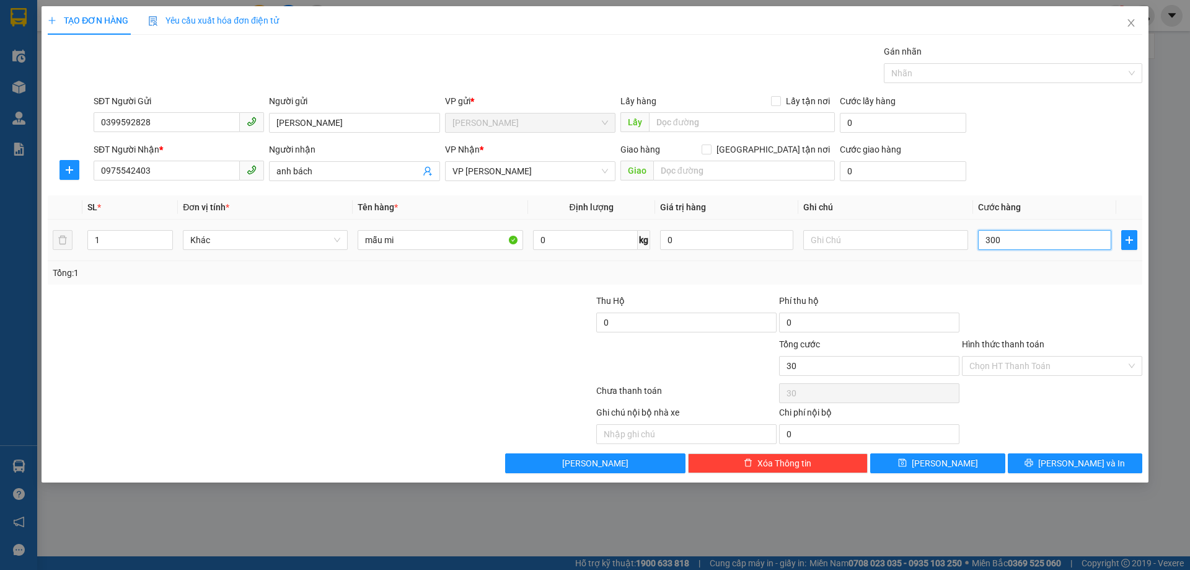
type input "300"
type input "3.000"
type input "30.000"
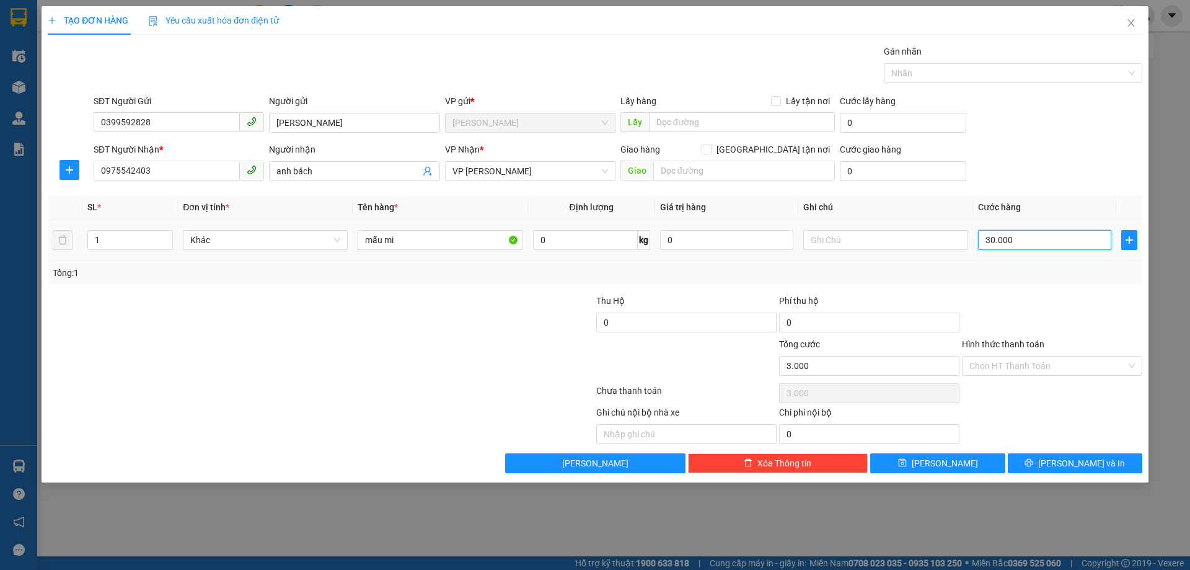
type input "30.000"
click at [1063, 470] on button "[PERSON_NAME] và In" at bounding box center [1075, 463] width 135 height 20
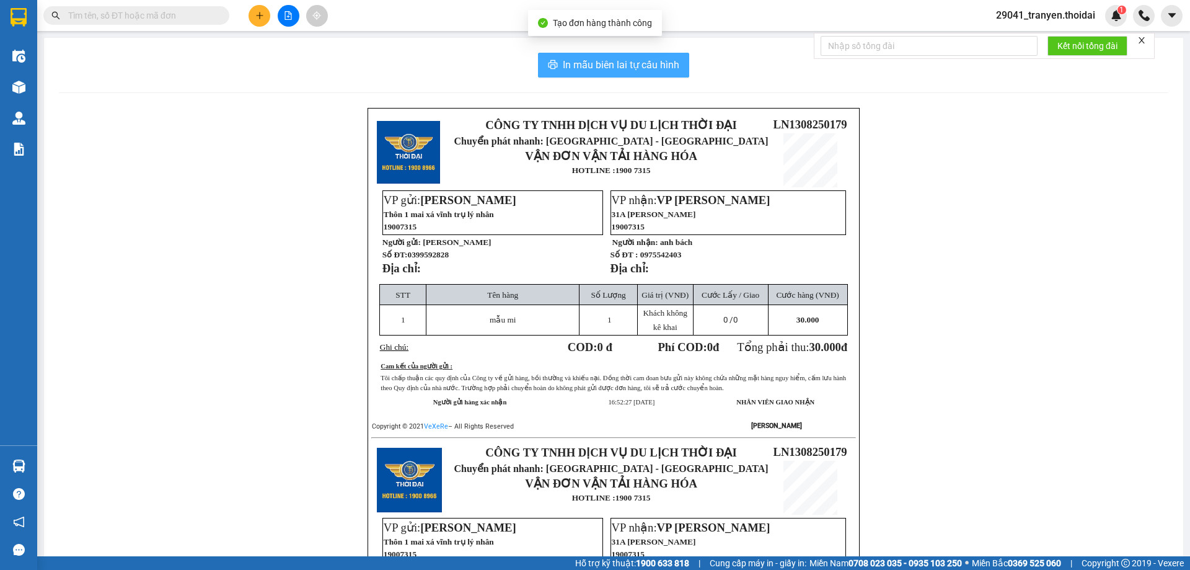
click at [611, 67] on span "In mẫu biên lai tự cấu hình" at bounding box center [621, 64] width 117 height 15
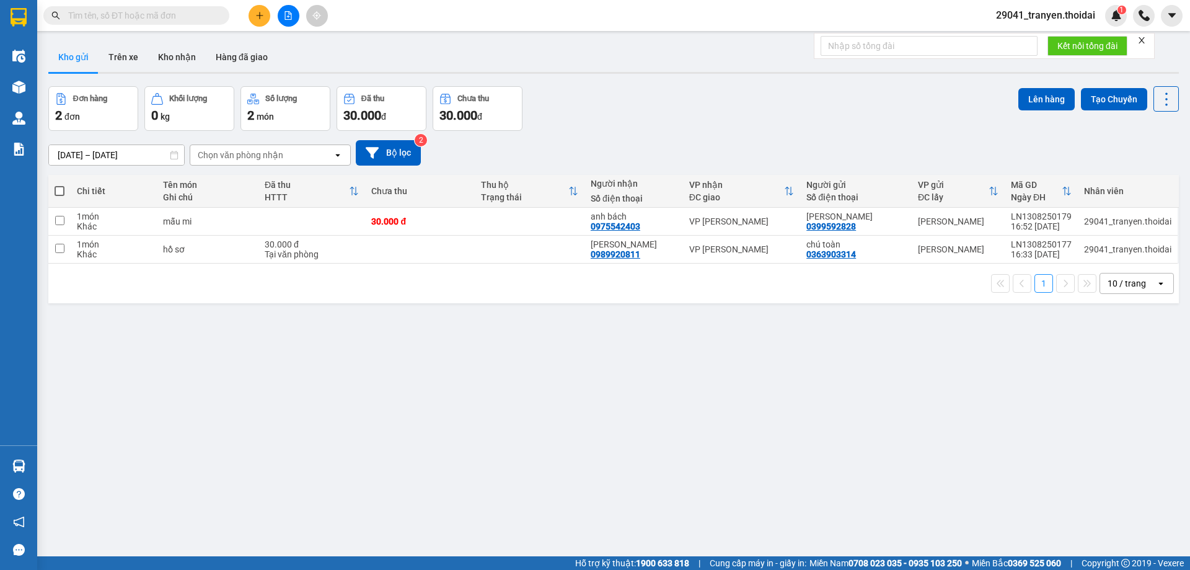
click at [260, 20] on button at bounding box center [260, 16] width 22 height 22
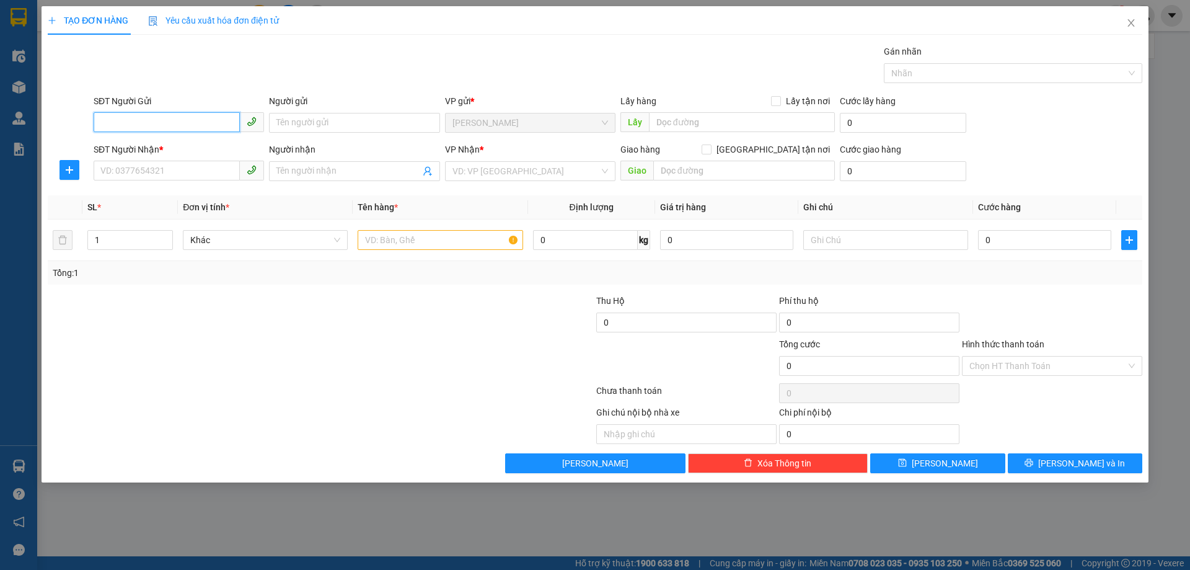
click at [136, 123] on input "SĐT Người Gửi" at bounding box center [167, 122] width 146 height 20
type input "0362389859"
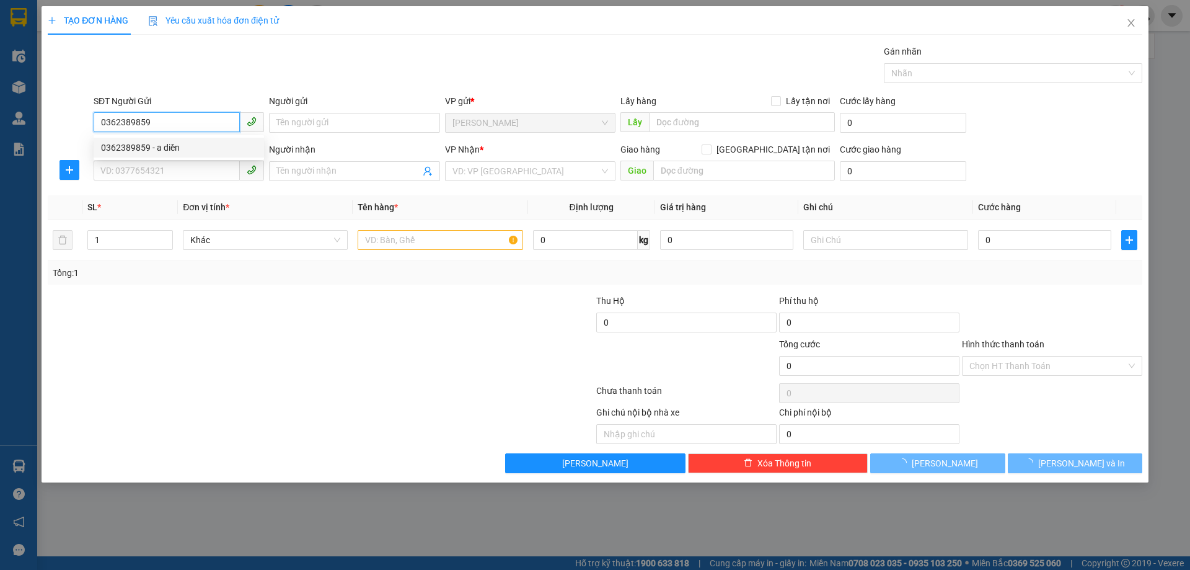
click at [152, 146] on div "0362389859 - a diền" at bounding box center [179, 148] width 156 height 14
type input "a diền"
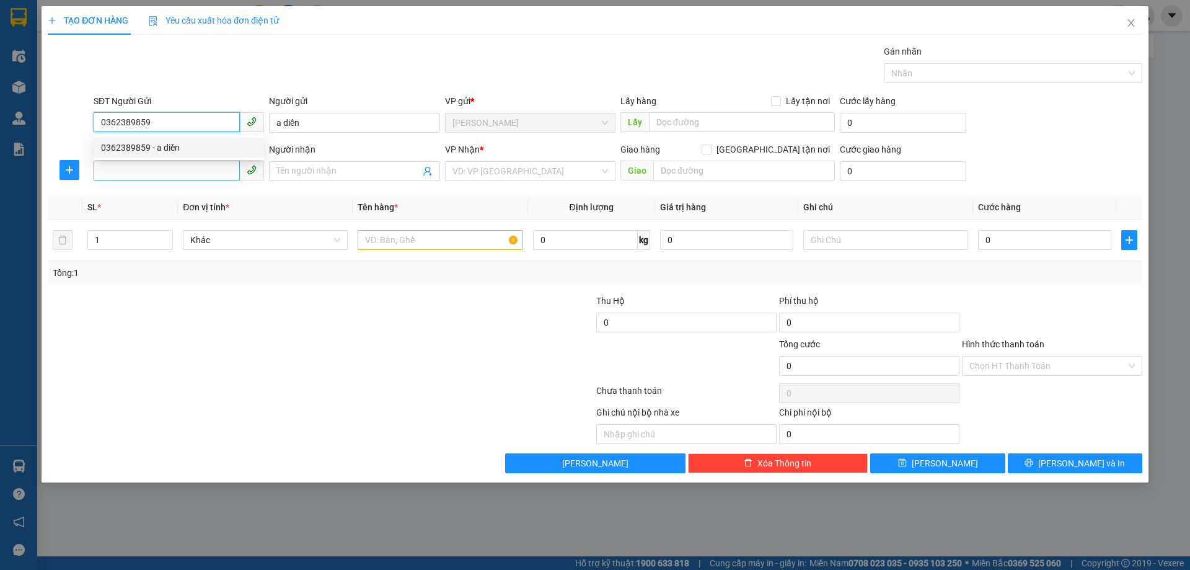
type input "0362389859"
click at [157, 172] on input "SĐT Người Nhận *" at bounding box center [167, 171] width 146 height 20
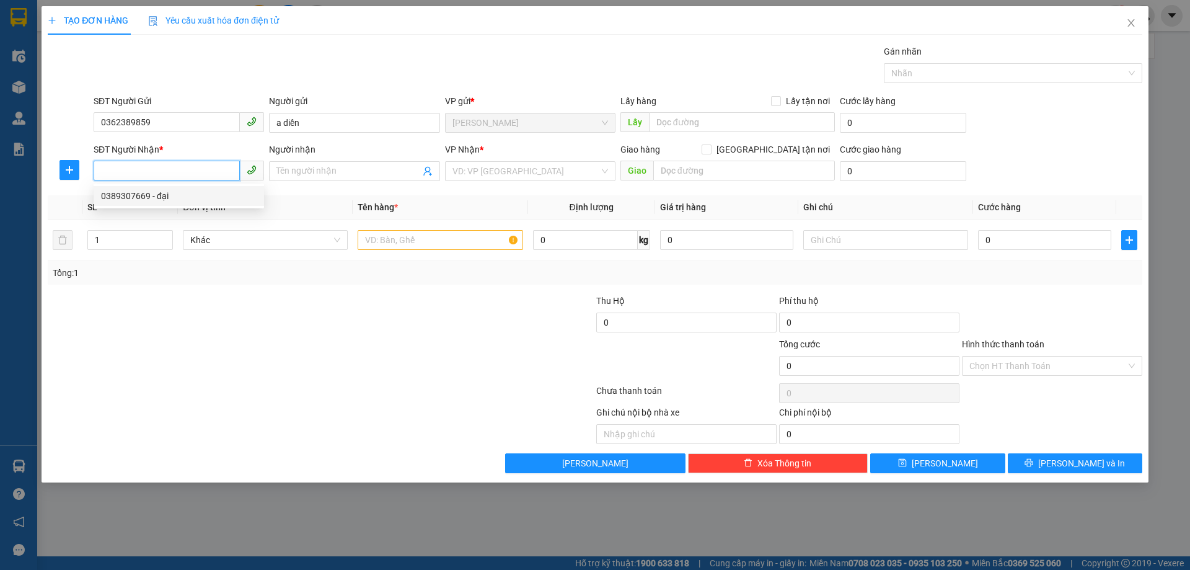
click at [169, 200] on div "0389307669 - đại" at bounding box center [179, 196] width 156 height 14
type input "0389307669"
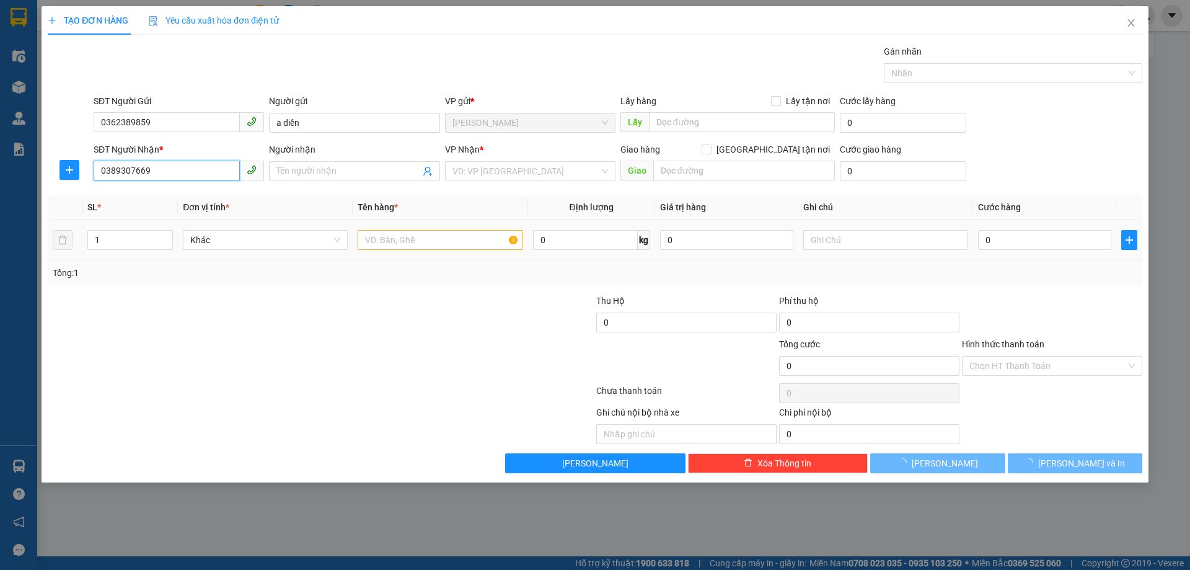
type input "đại"
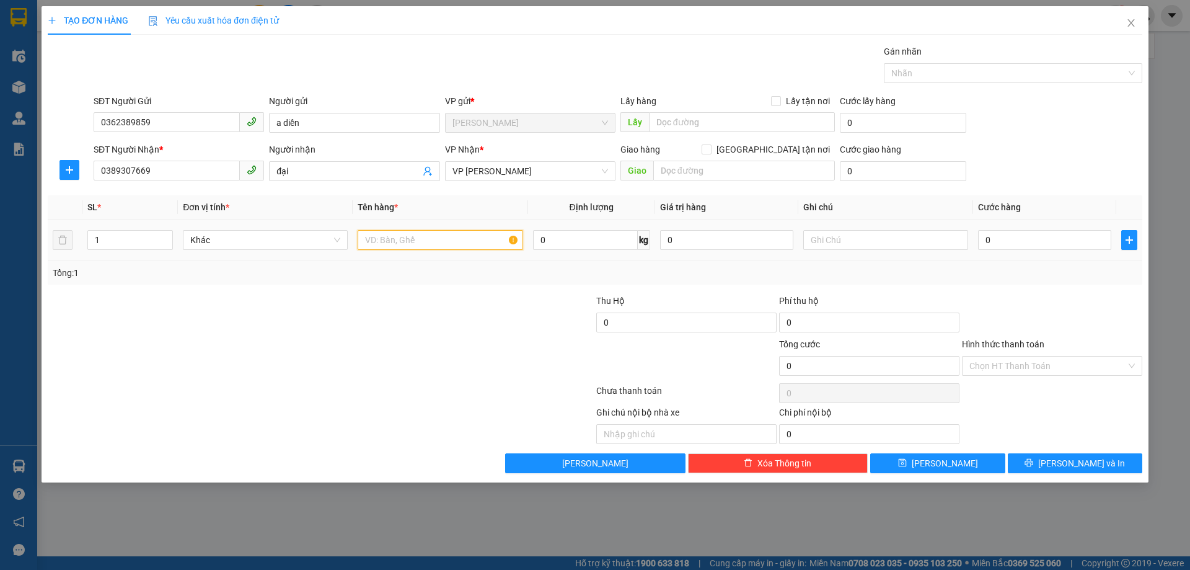
click at [444, 241] on input "text" at bounding box center [440, 240] width 165 height 20
type input "cá kho"
click at [1014, 239] on input "0" at bounding box center [1044, 240] width 133 height 20
click at [1000, 238] on input "0" at bounding box center [1044, 240] width 133 height 20
click at [982, 238] on input "0" at bounding box center [1044, 240] width 133 height 20
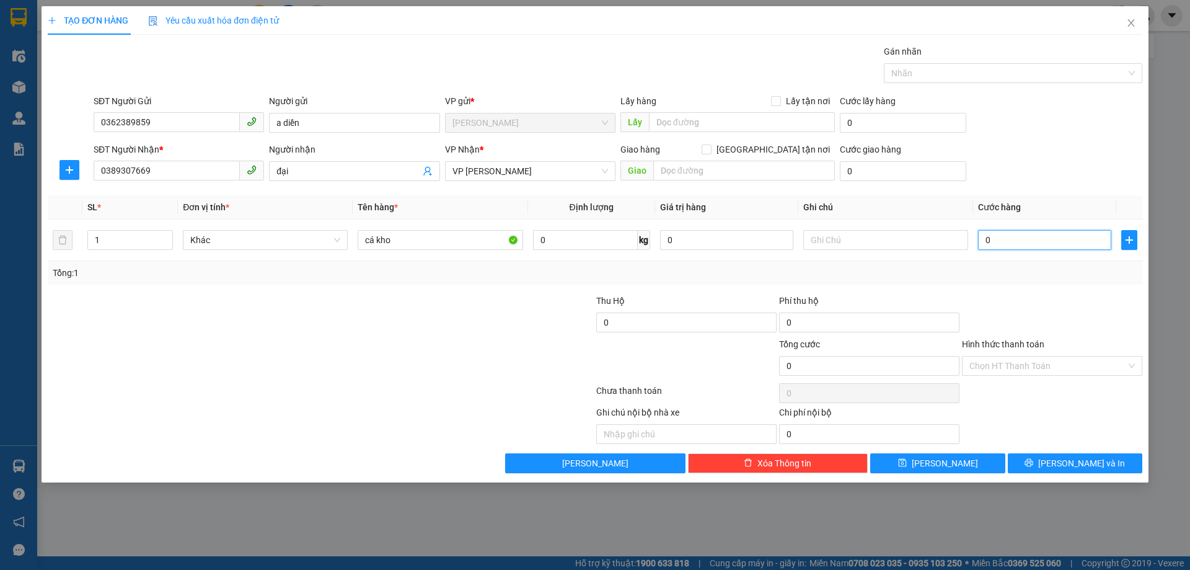
type input "30"
type input "300"
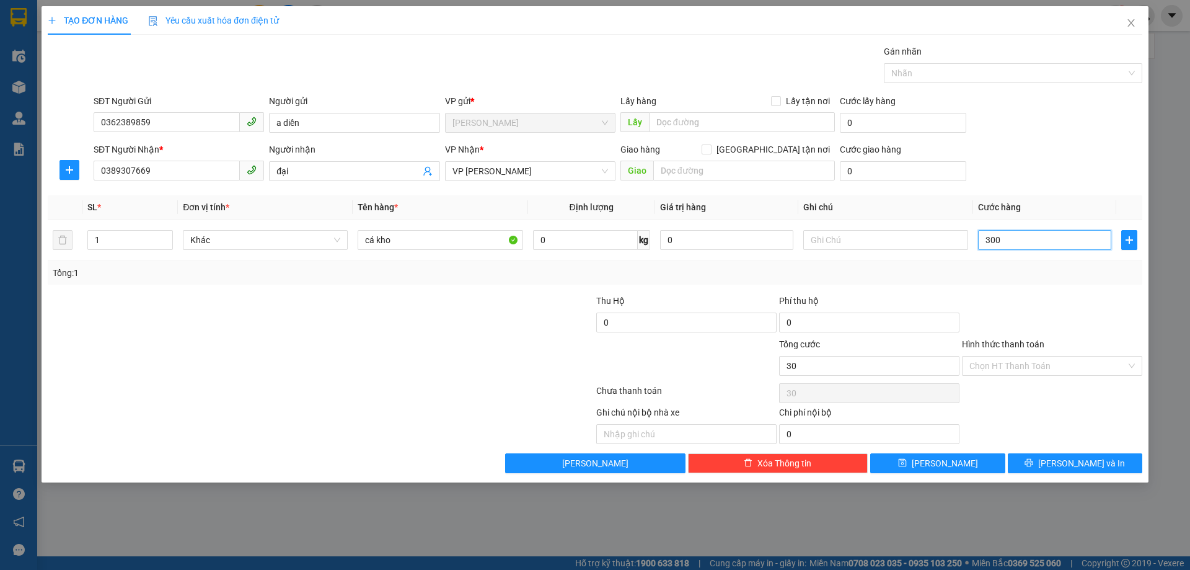
type input "300"
type input "3.000"
type input "30.000"
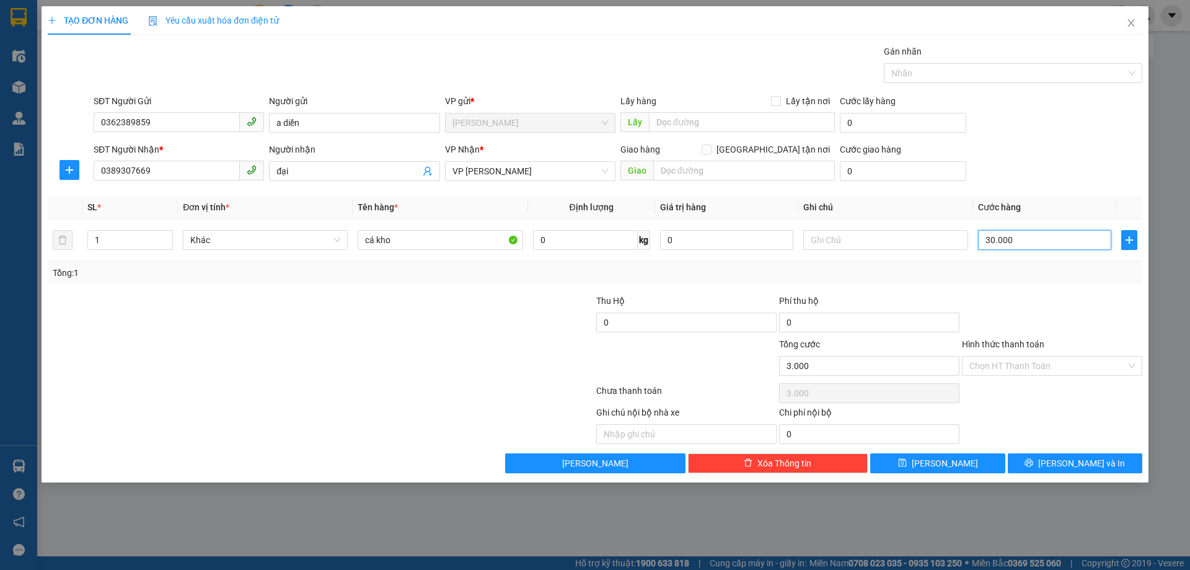
type input "30.000"
click at [1048, 368] on input "Hình thức thanh toán" at bounding box center [1048, 365] width 157 height 19
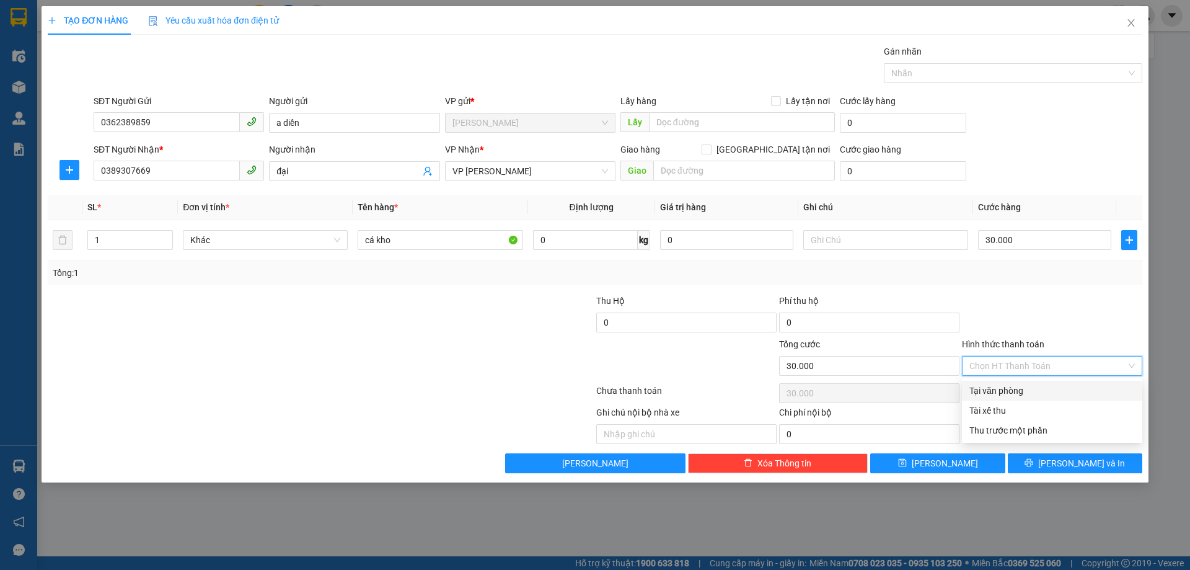
click at [1023, 389] on div "Tại văn phòng" at bounding box center [1053, 391] width 166 height 14
type input "0"
click at [1094, 361] on span "Tại văn phòng" at bounding box center [1053, 365] width 166 height 19
click at [1040, 388] on div "Tại văn phòng" at bounding box center [1053, 391] width 166 height 14
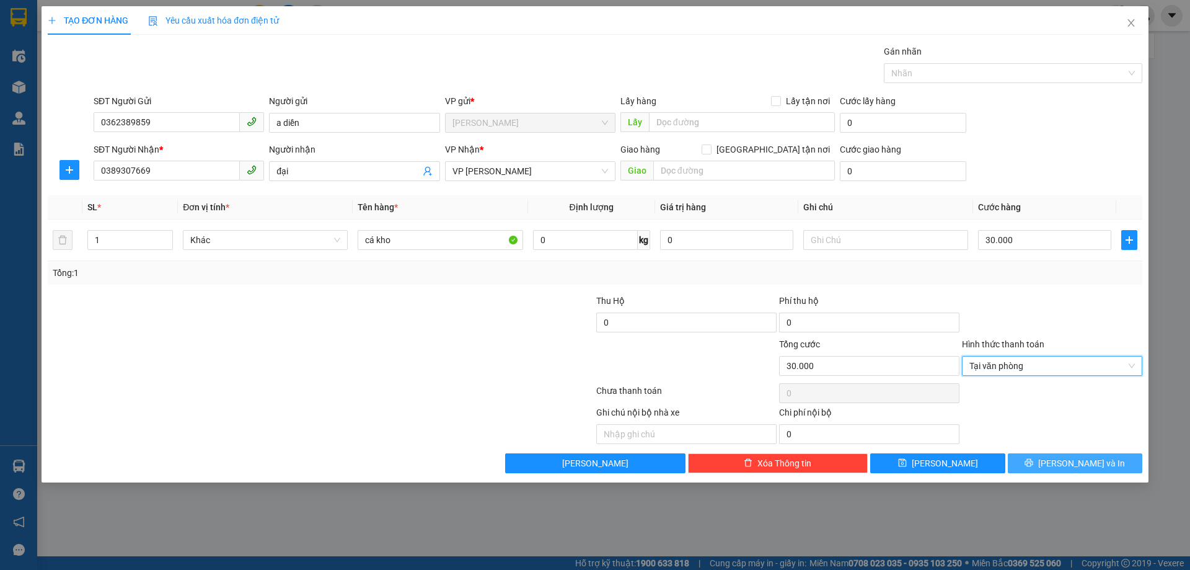
click at [1049, 466] on button "[PERSON_NAME] và In" at bounding box center [1075, 463] width 135 height 20
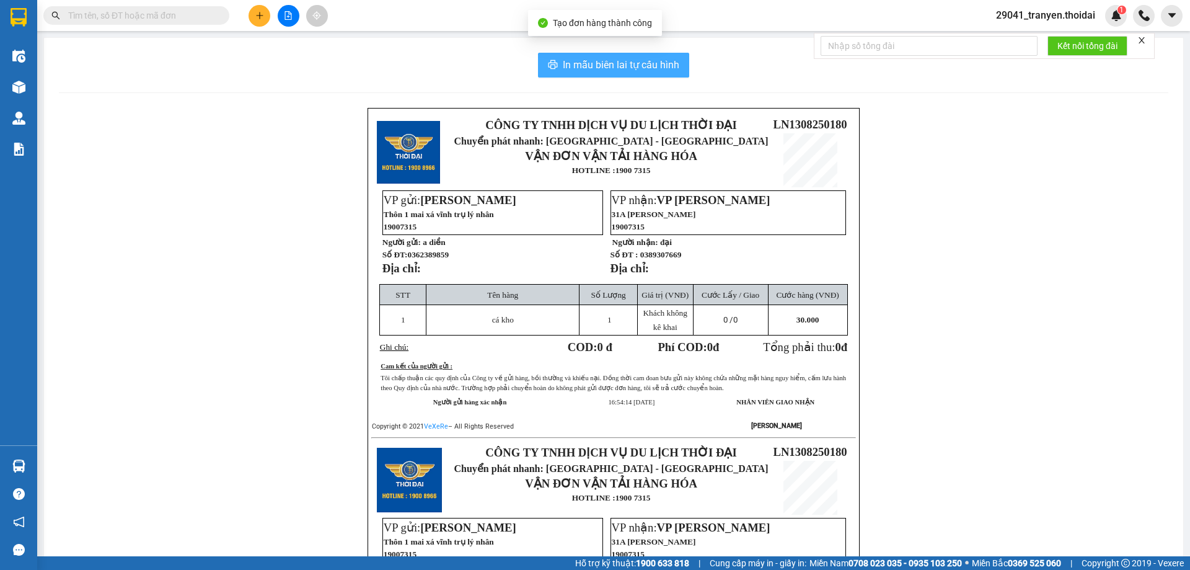
click at [637, 64] on span "In mẫu biên lai tự cấu hình" at bounding box center [621, 64] width 117 height 15
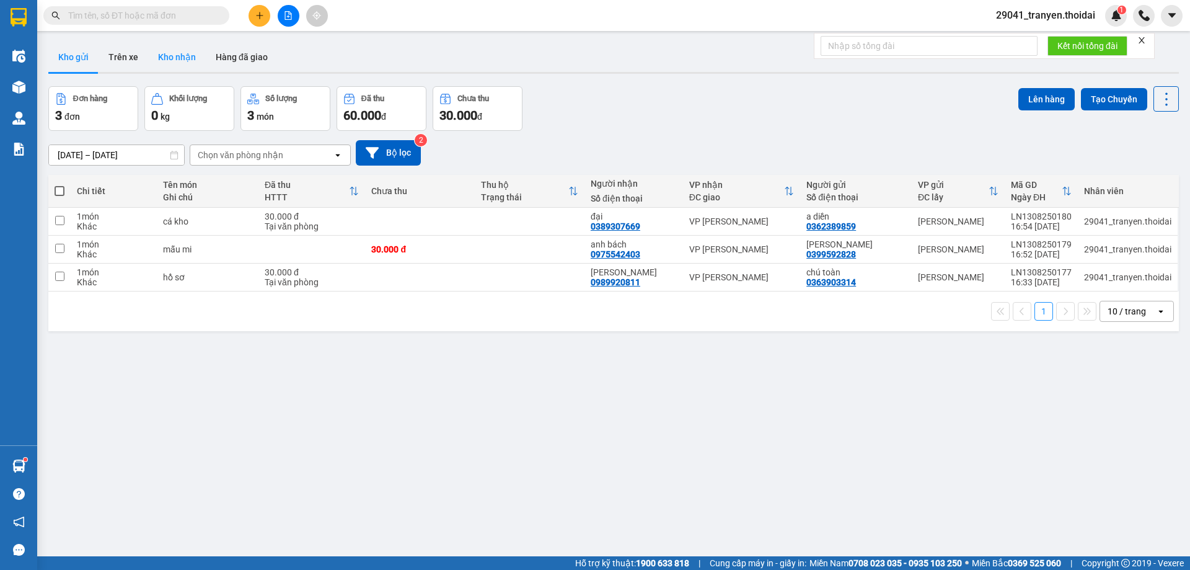
click at [173, 52] on button "Kho nhận" at bounding box center [177, 57] width 58 height 30
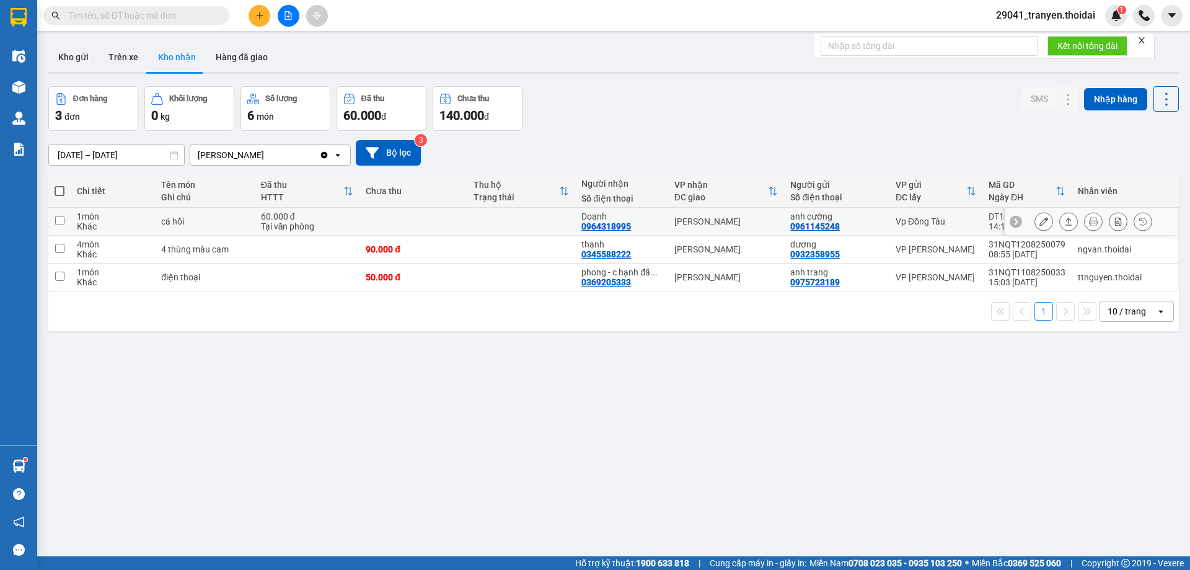
click at [120, 214] on div "1 món" at bounding box center [113, 216] width 72 height 10
checkbox input "true"
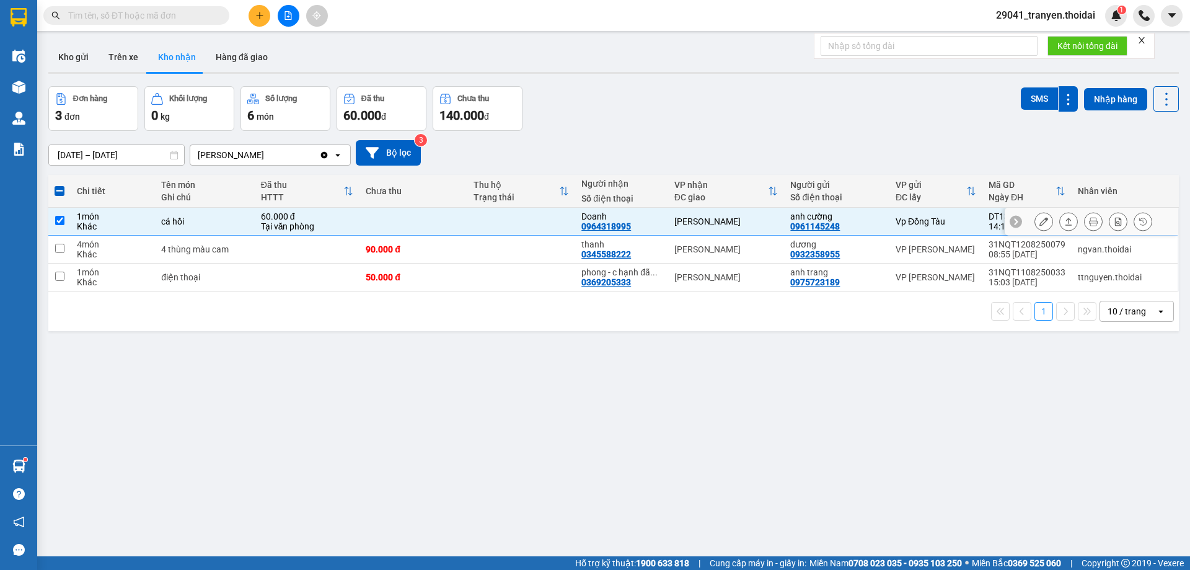
click at [1040, 222] on icon at bounding box center [1044, 221] width 9 height 9
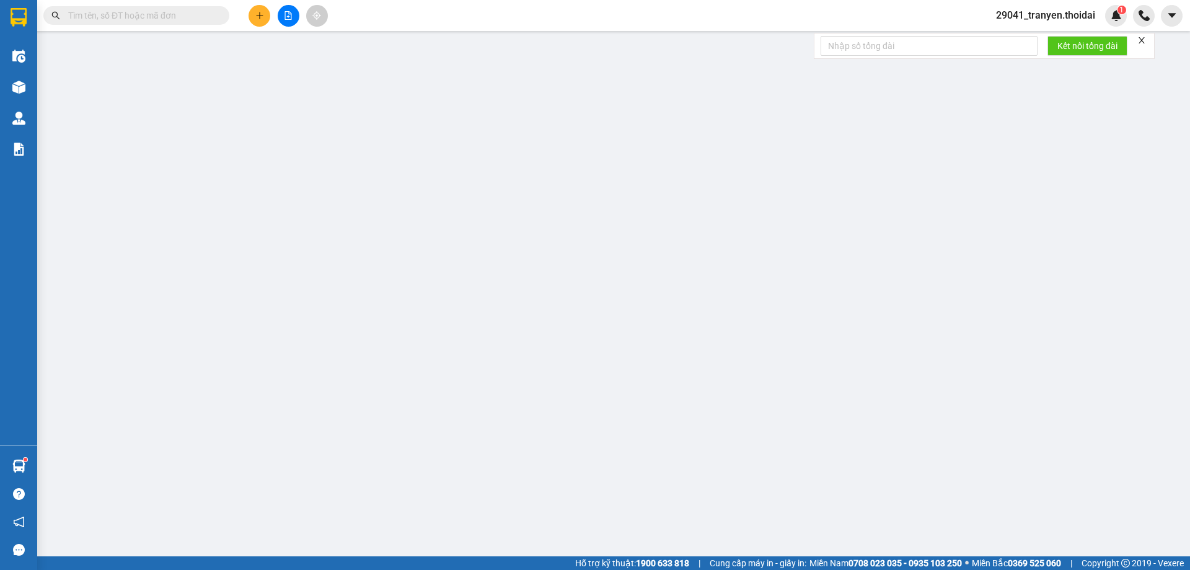
type input "0961145248"
type input "anh cường"
type input "0964318995"
type input "Doanh"
type input "60.000"
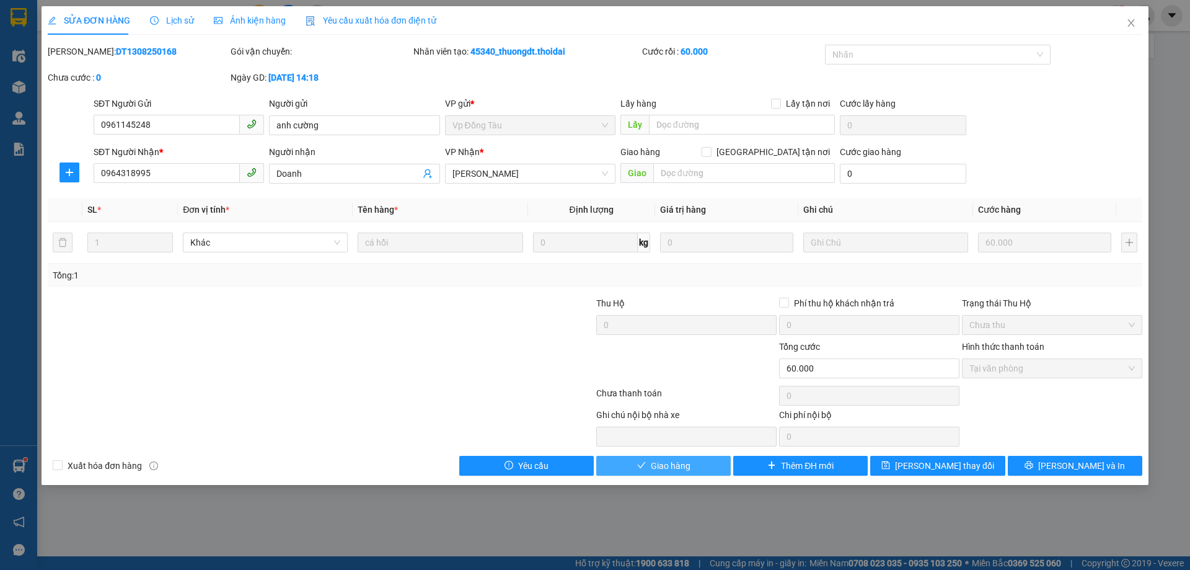
click at [698, 464] on button "Giao hàng" at bounding box center [663, 466] width 135 height 20
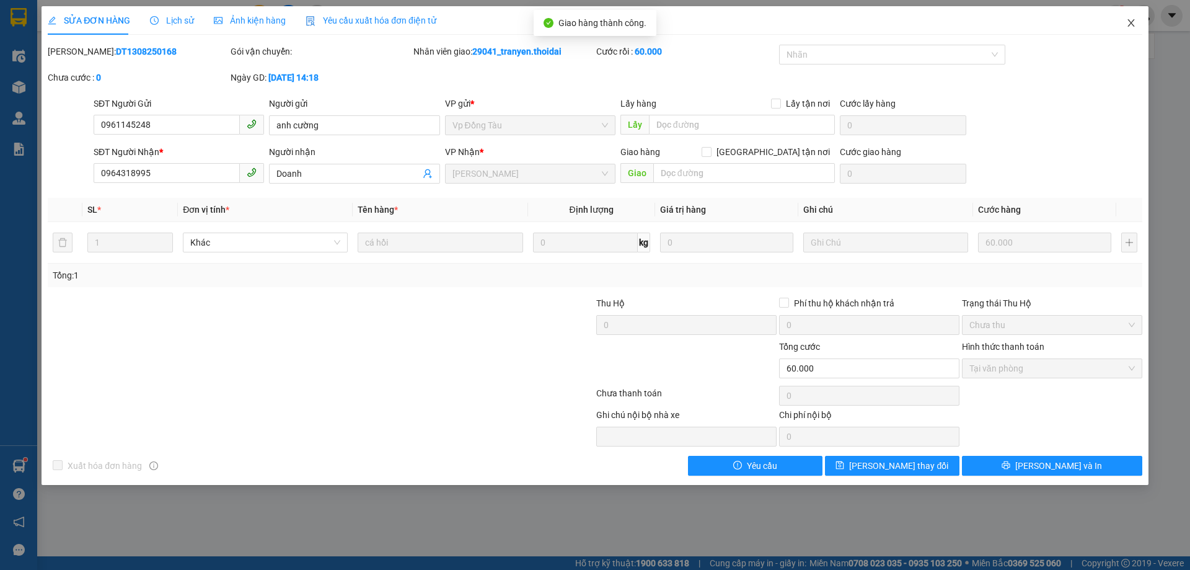
click at [1130, 20] on icon "close" at bounding box center [1131, 23] width 10 height 10
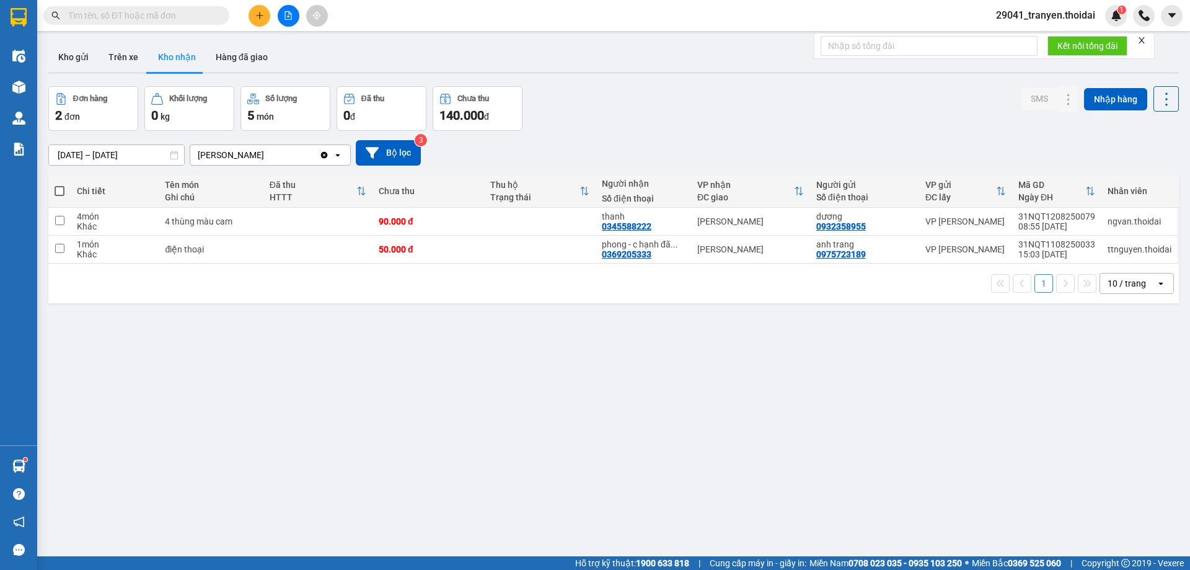
click at [608, 154] on div "[DATE] – [DATE] Press the down arrow key to interact with the calendar and sele…" at bounding box center [613, 152] width 1131 height 25
